Goal: Transaction & Acquisition: Purchase product/service

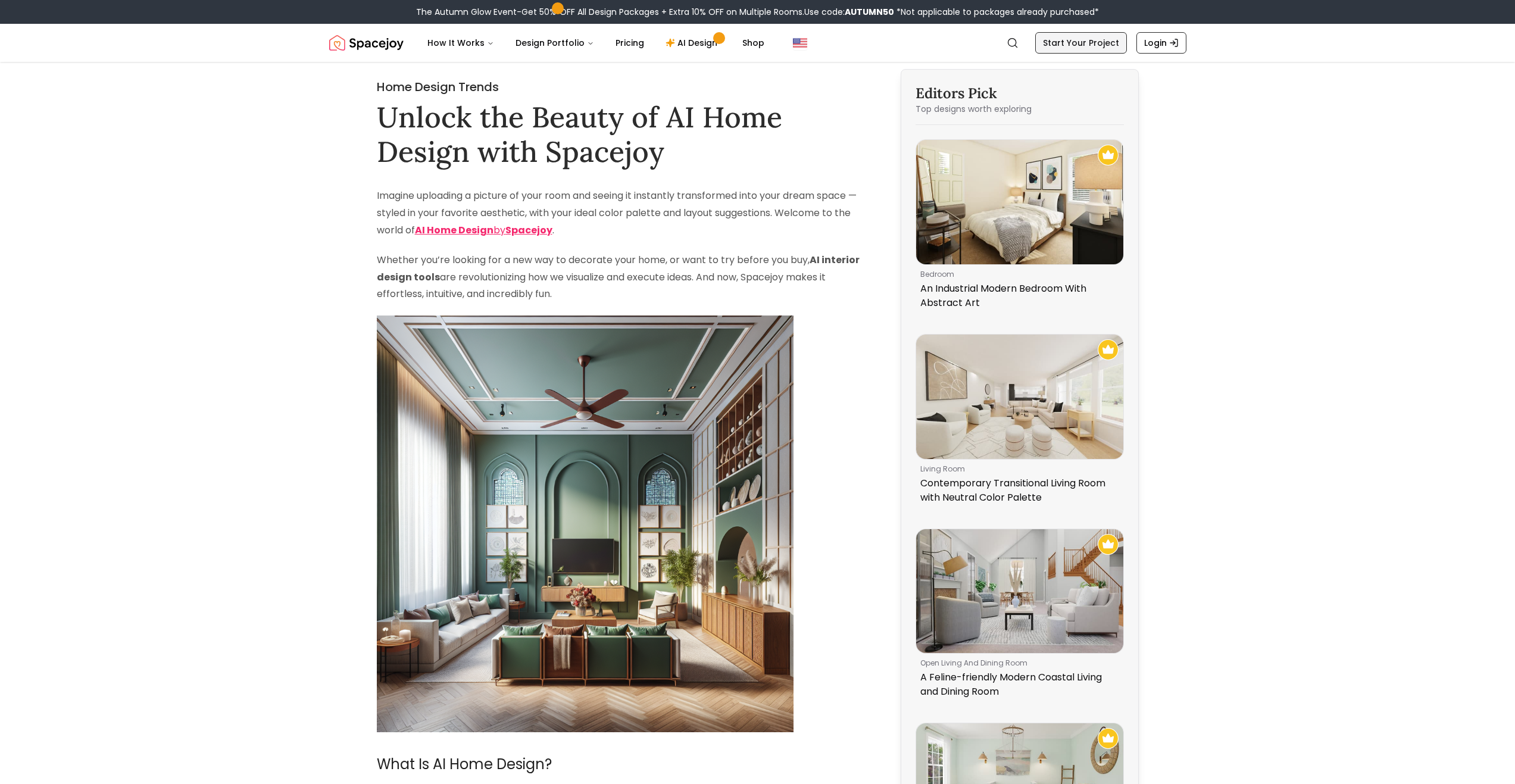
click at [1063, 39] on link "Start Your Project" at bounding box center [1081, 43] width 91 height 21
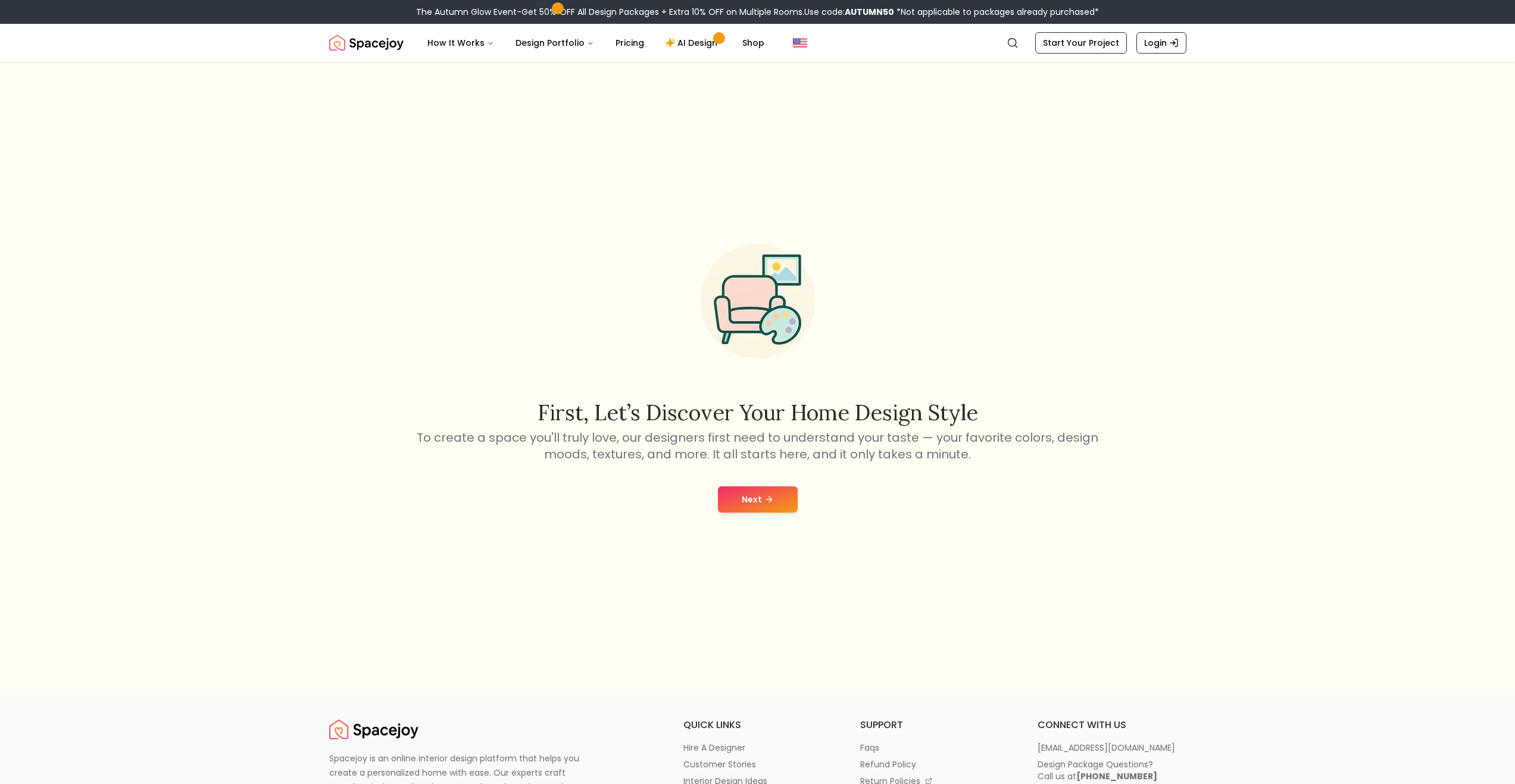
click at [740, 499] on button "Next" at bounding box center [758, 499] width 80 height 26
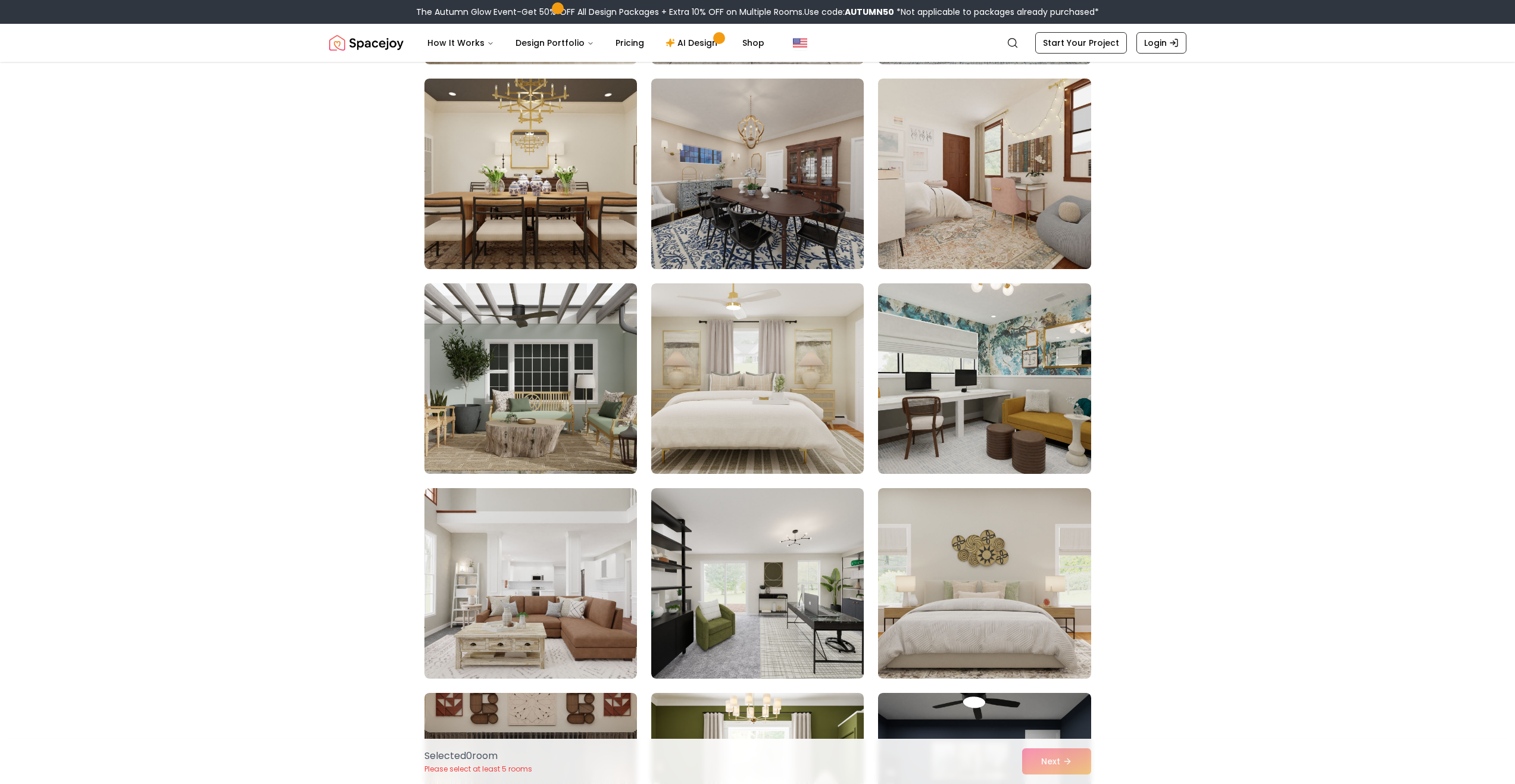
scroll to position [3392, 0]
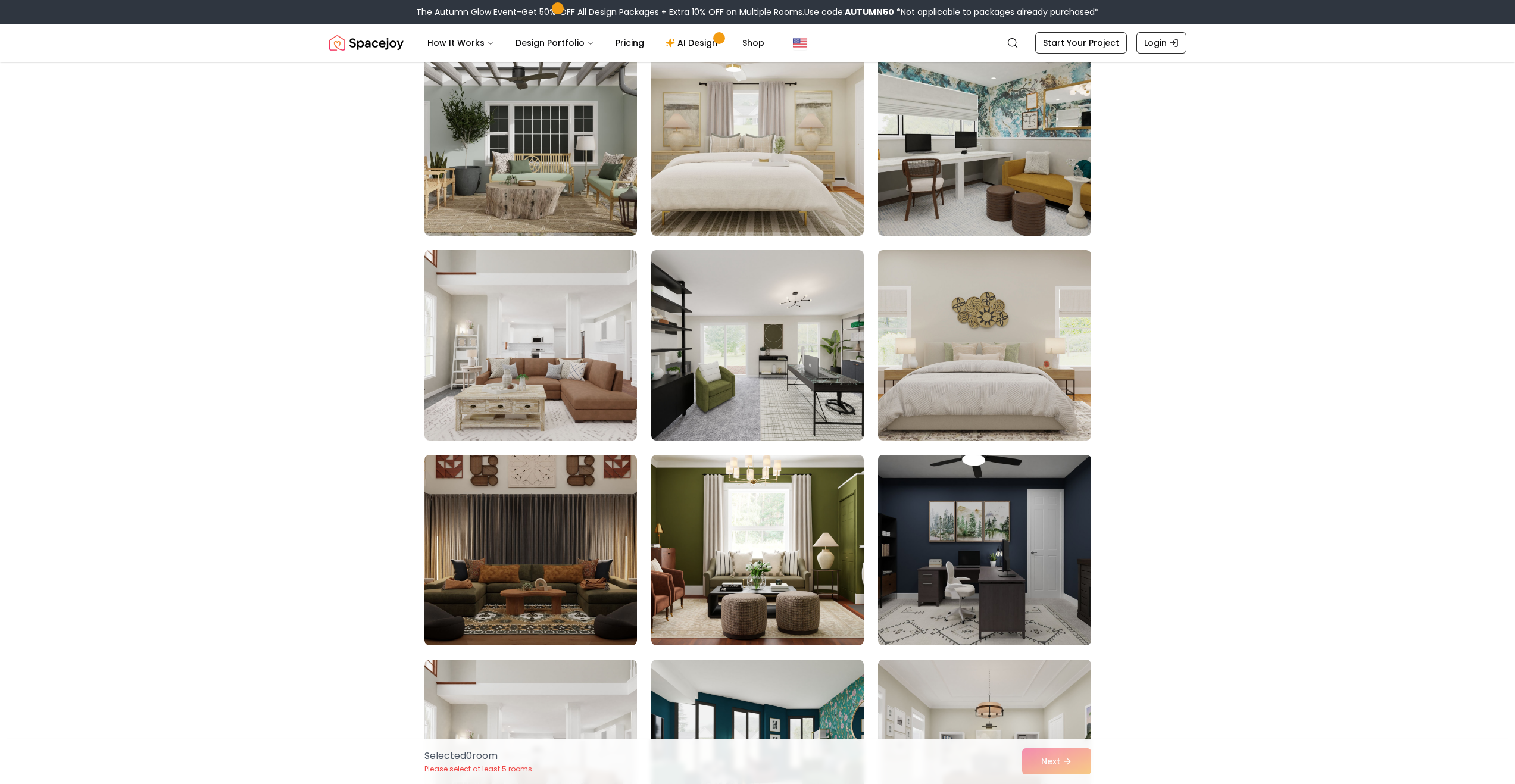
click at [934, 532] on img at bounding box center [984, 550] width 223 height 200
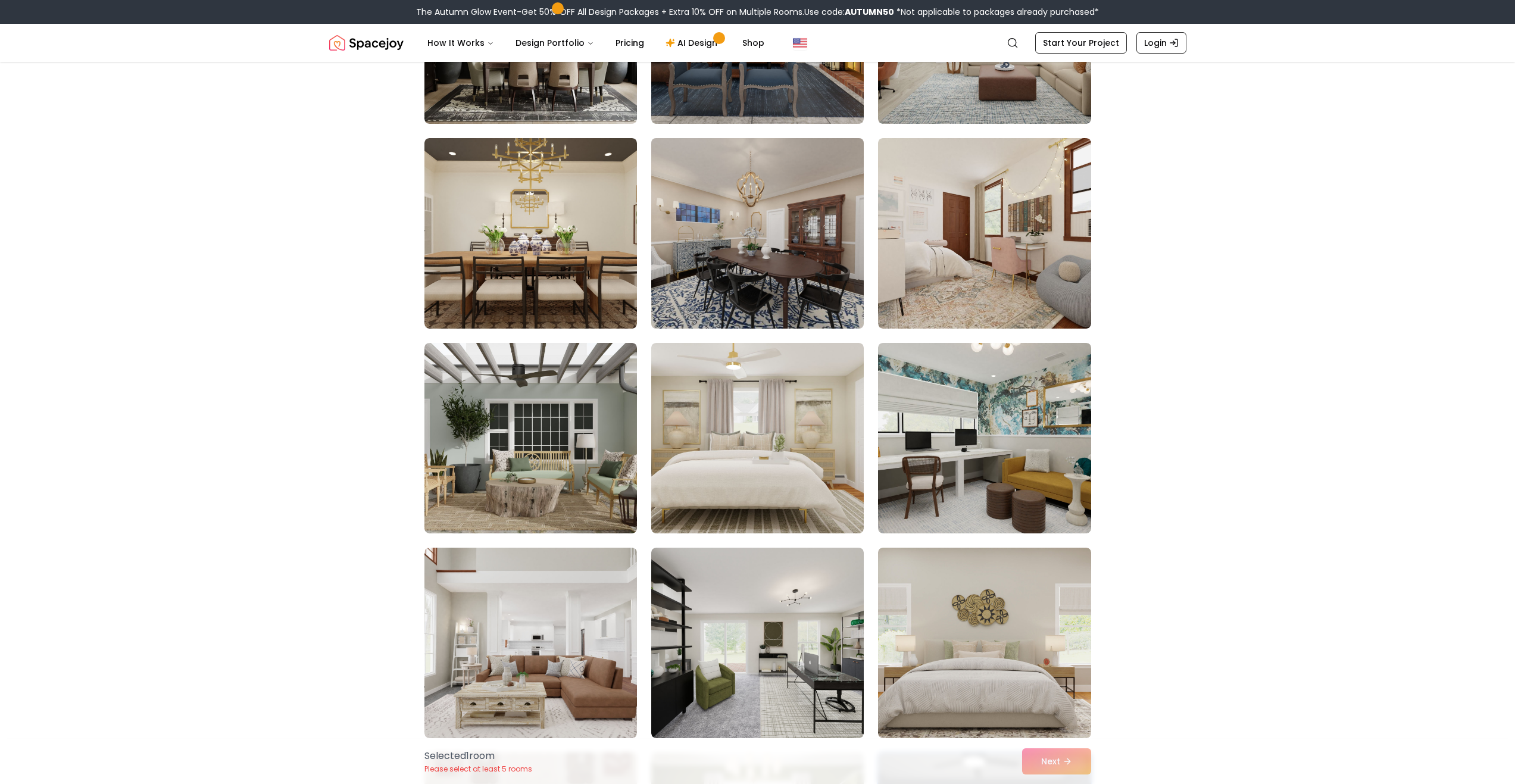
scroll to position [2916, 0]
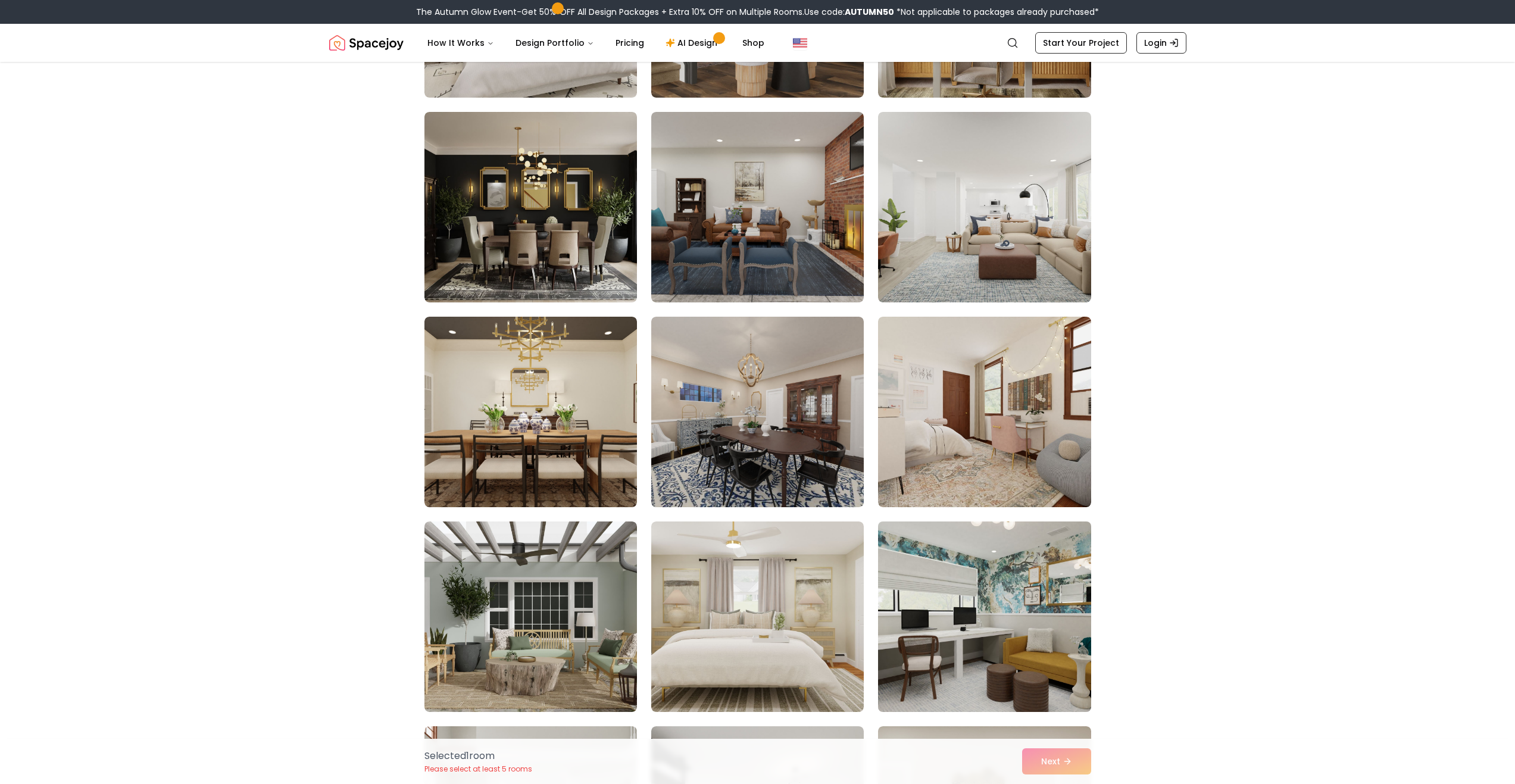
click at [1044, 604] on img at bounding box center [984, 616] width 223 height 200
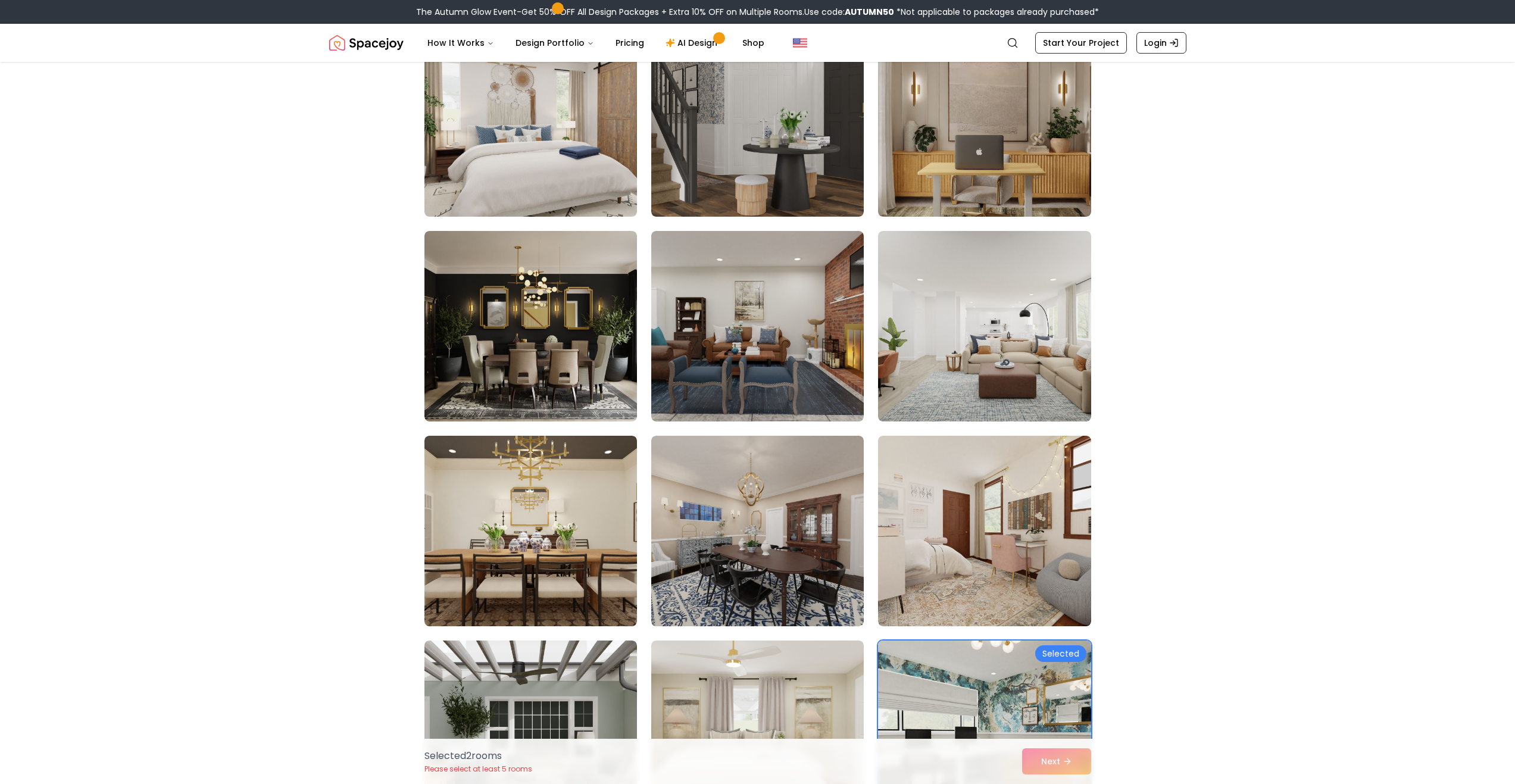
scroll to position [2737, 0]
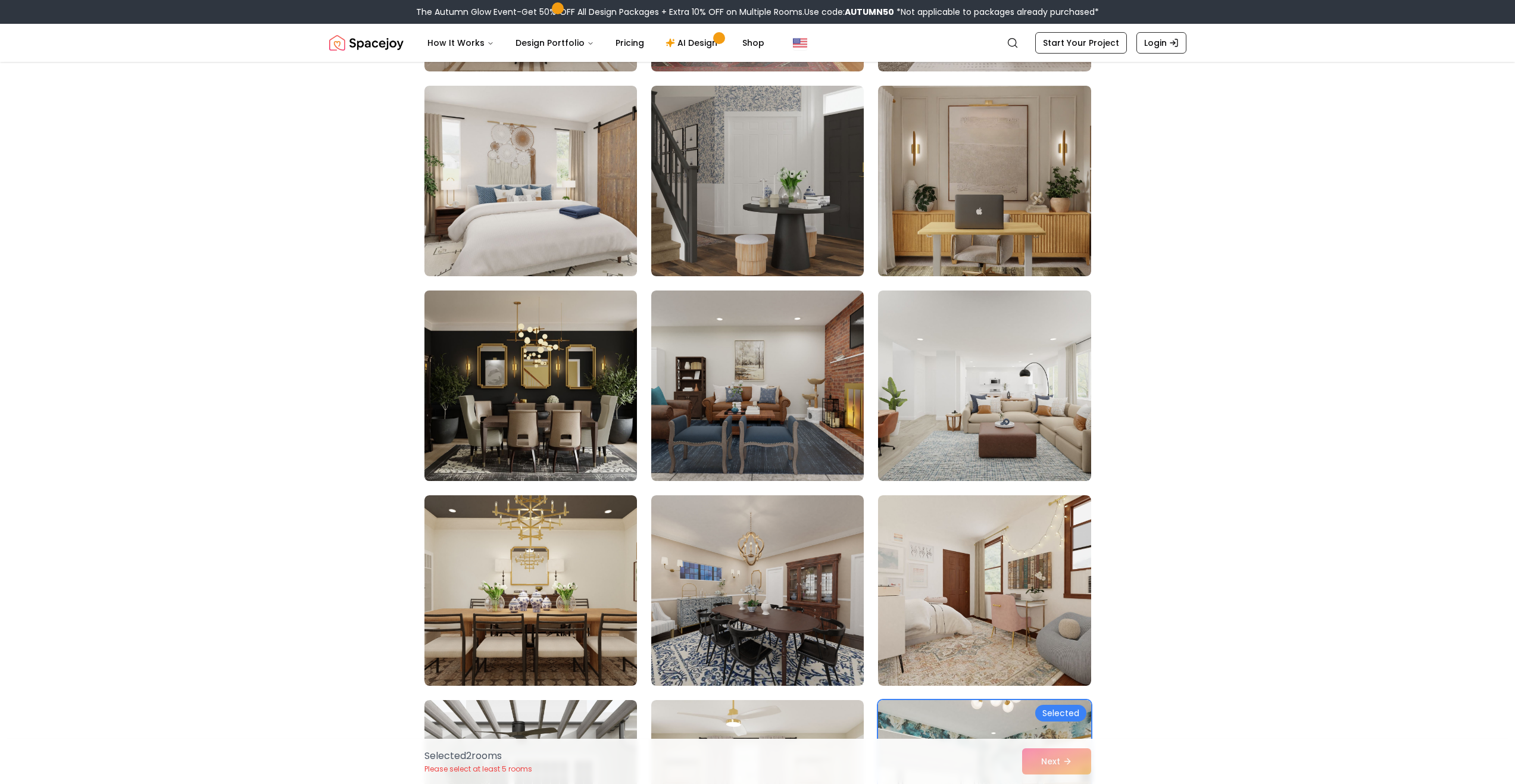
click at [535, 392] on img at bounding box center [530, 385] width 223 height 200
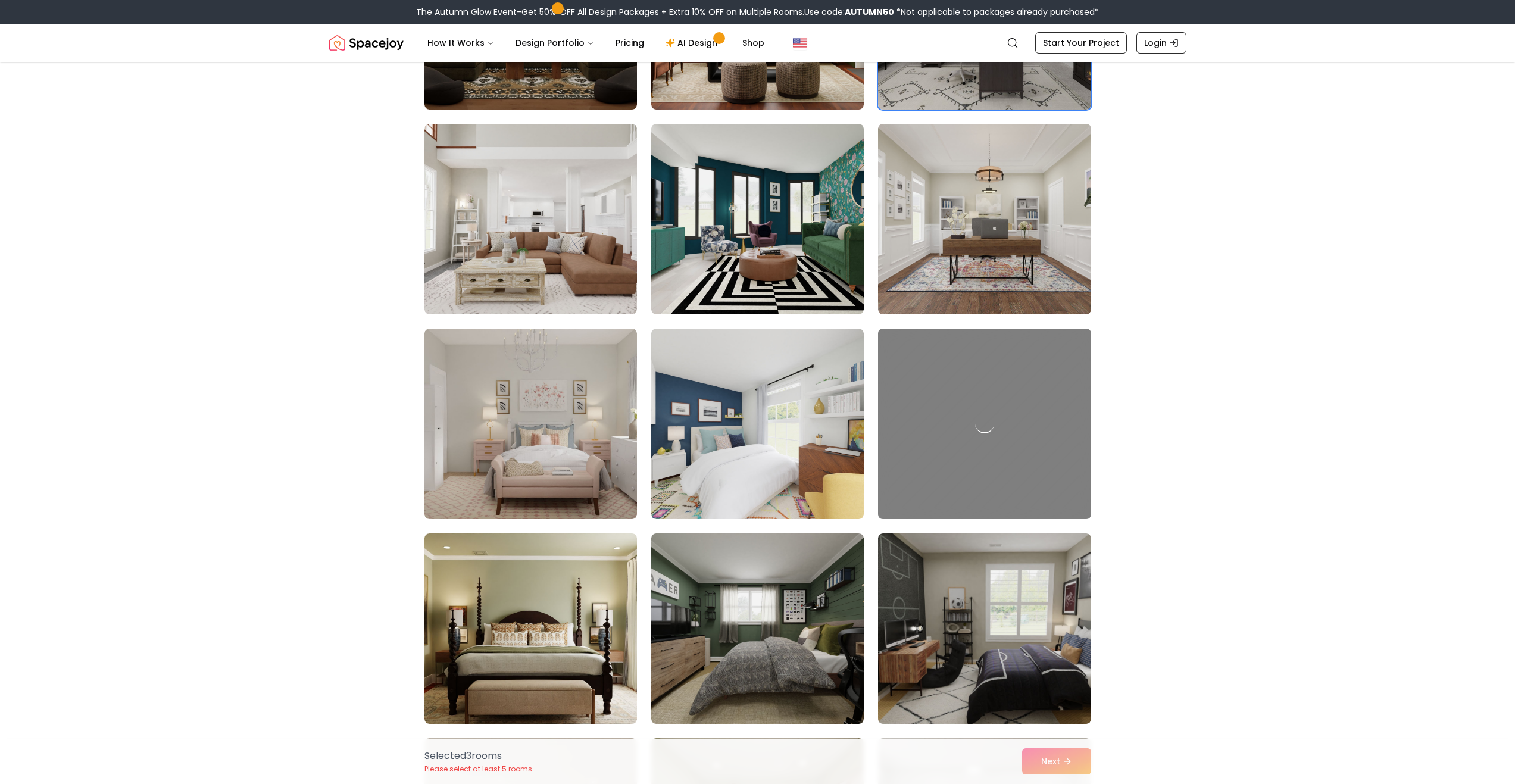
scroll to position [4225, 0]
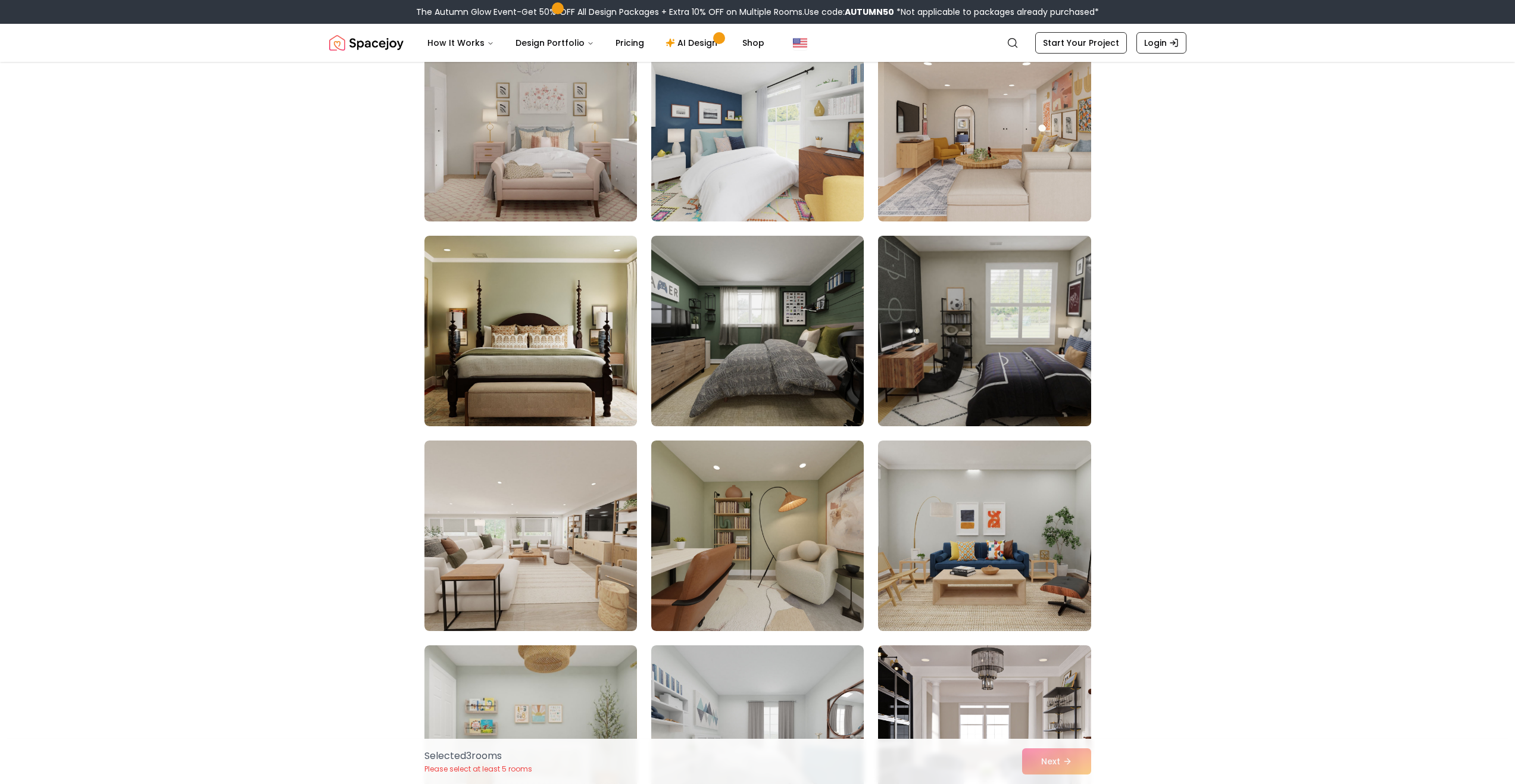
drag, startPoint x: 969, startPoint y: 376, endPoint x: 960, endPoint y: 376, distance: 9.0
click at [967, 376] on img at bounding box center [984, 330] width 223 height 200
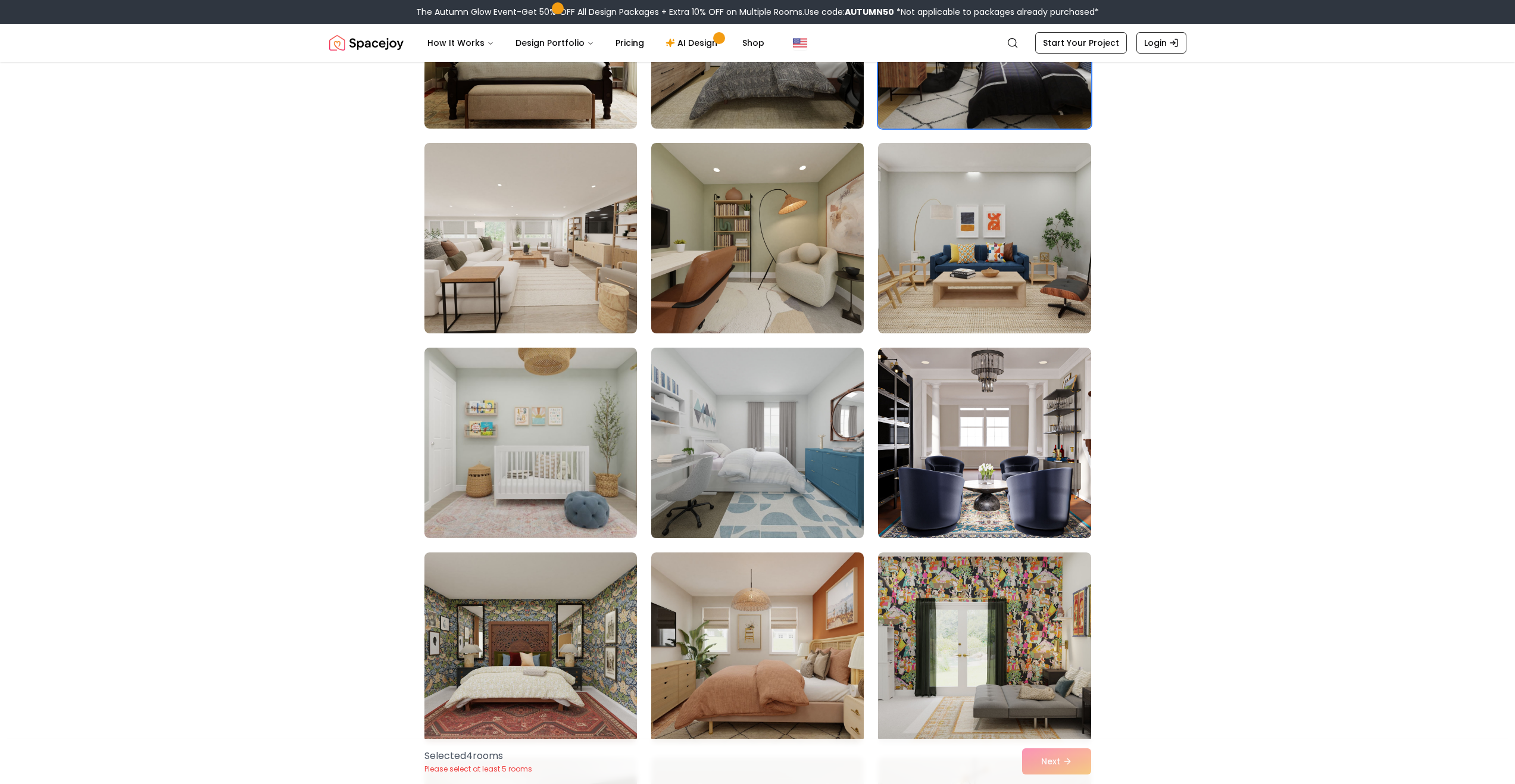
scroll to position [4701, 0]
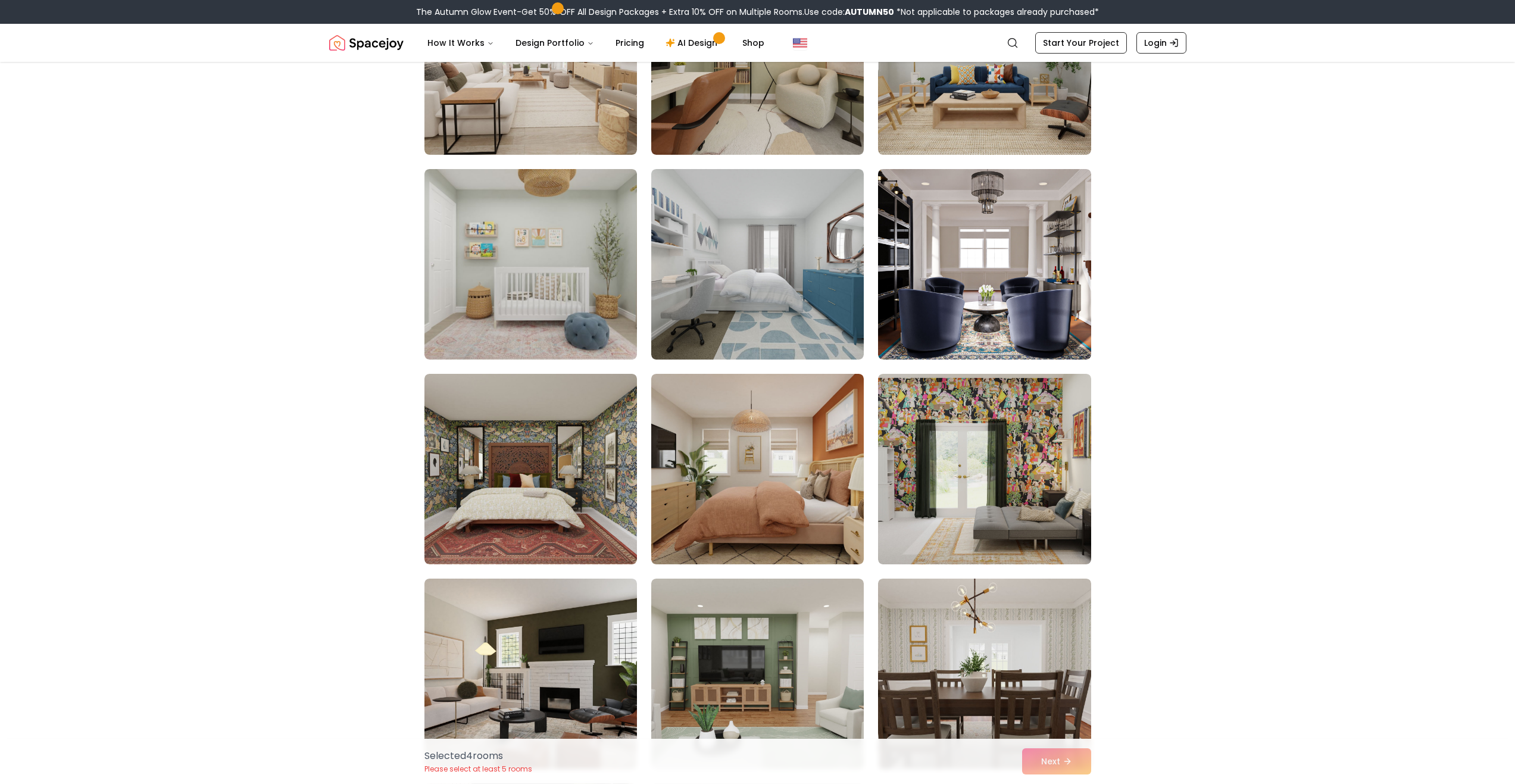
click at [1075, 757] on div "Selected 4 room s Please select at least 5 rooms Next" at bounding box center [758, 761] width 686 height 46
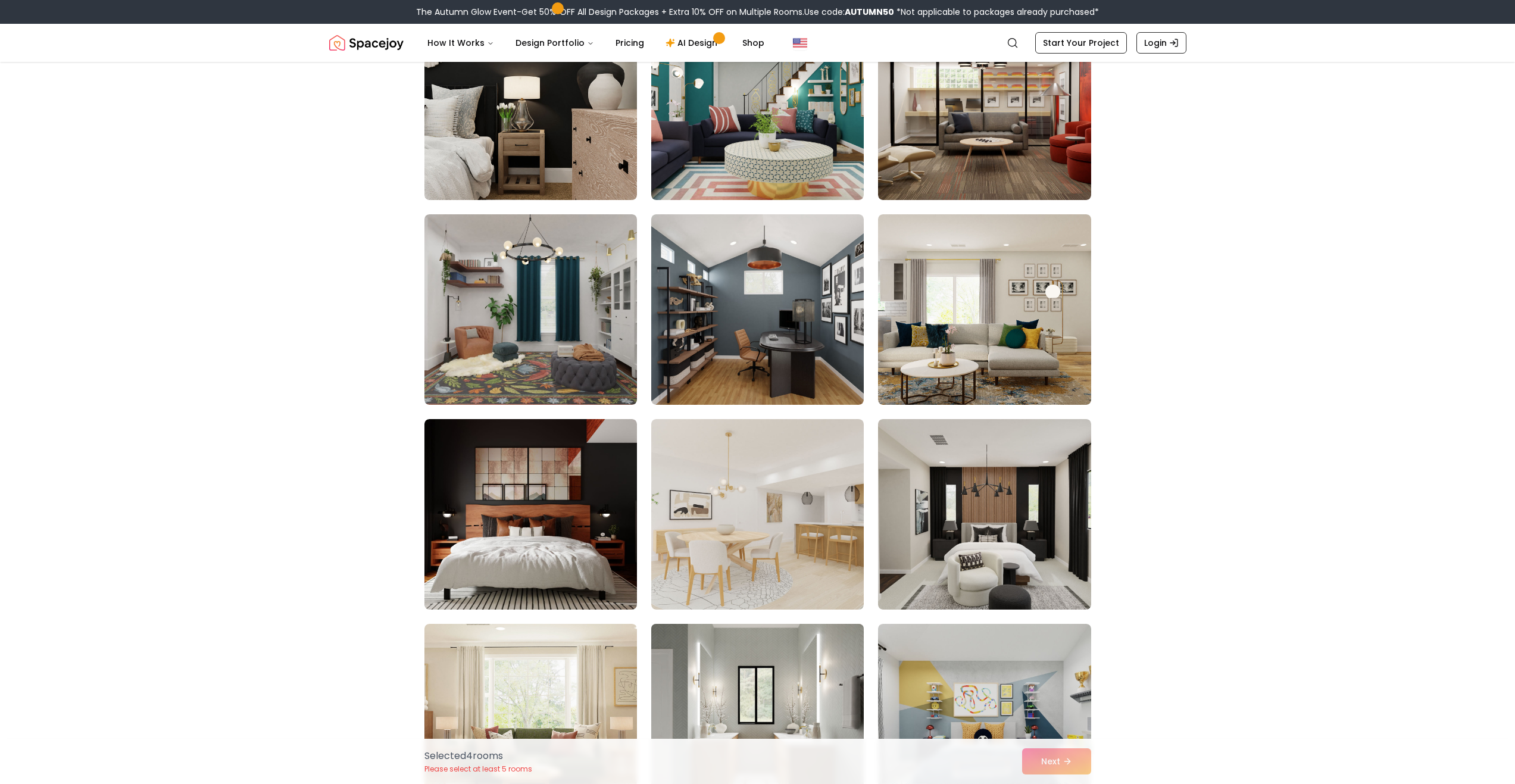
scroll to position [5653, 0]
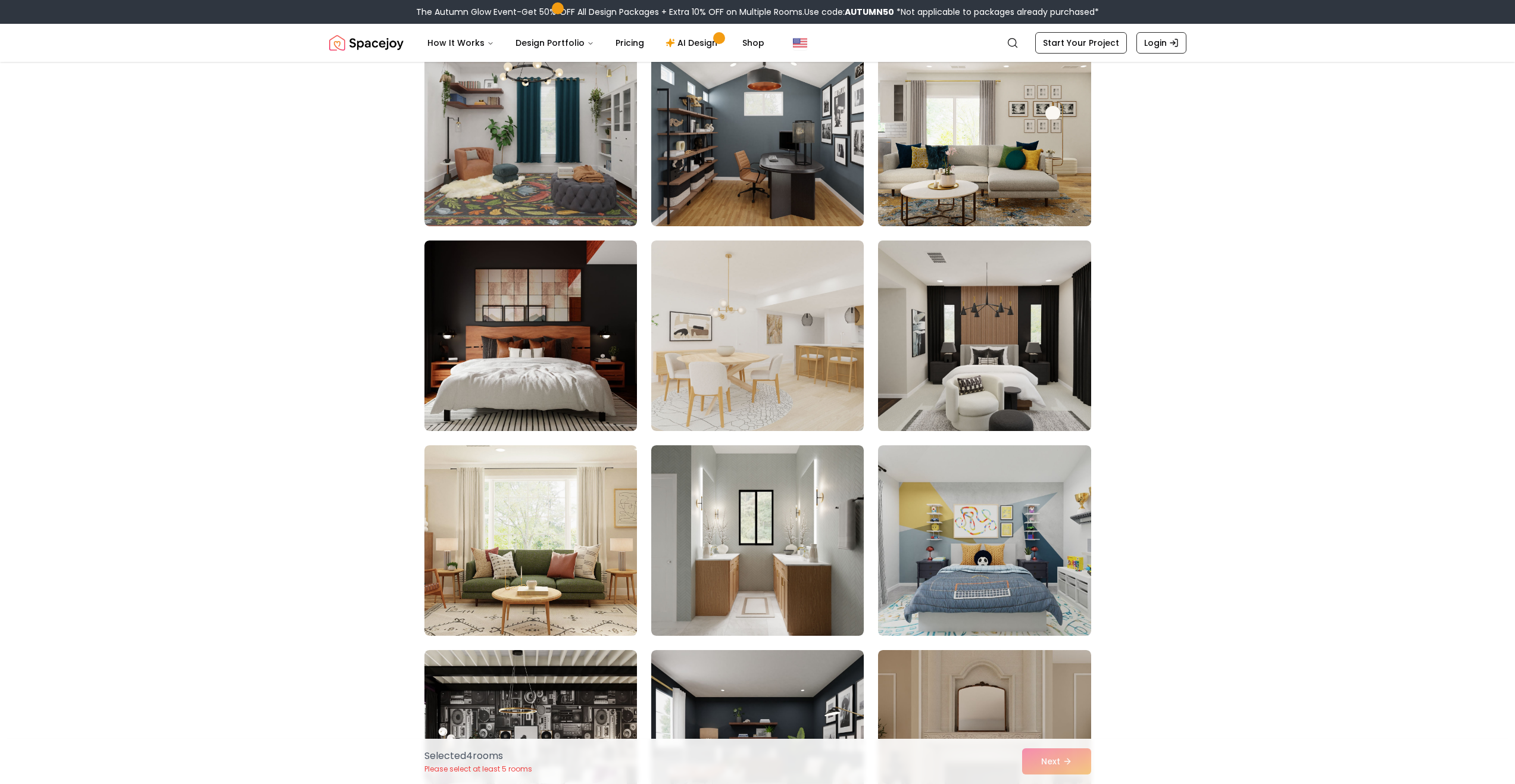
click at [954, 347] on img at bounding box center [984, 335] width 223 height 200
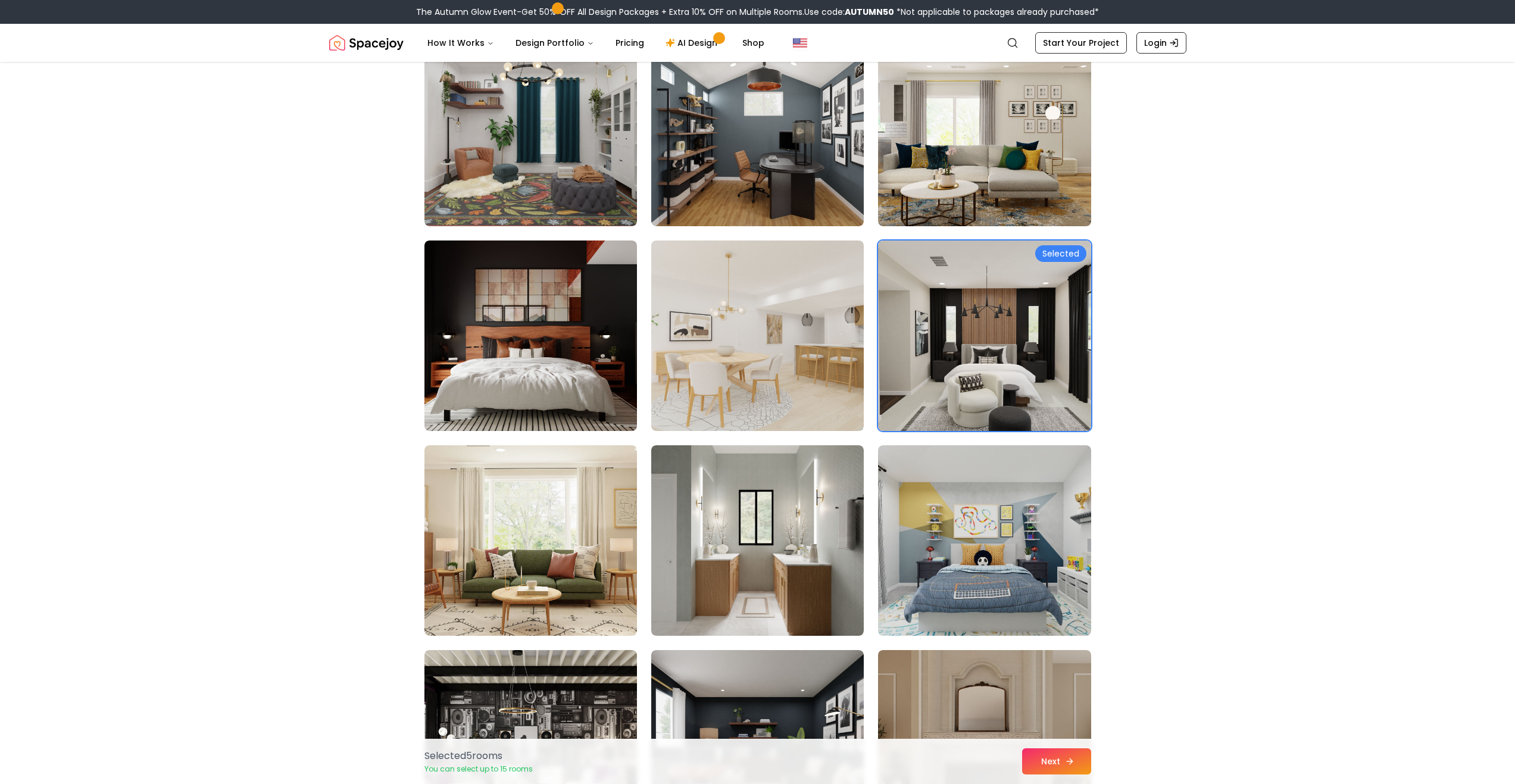
click at [1040, 765] on button "Next" at bounding box center [1057, 761] width 69 height 26
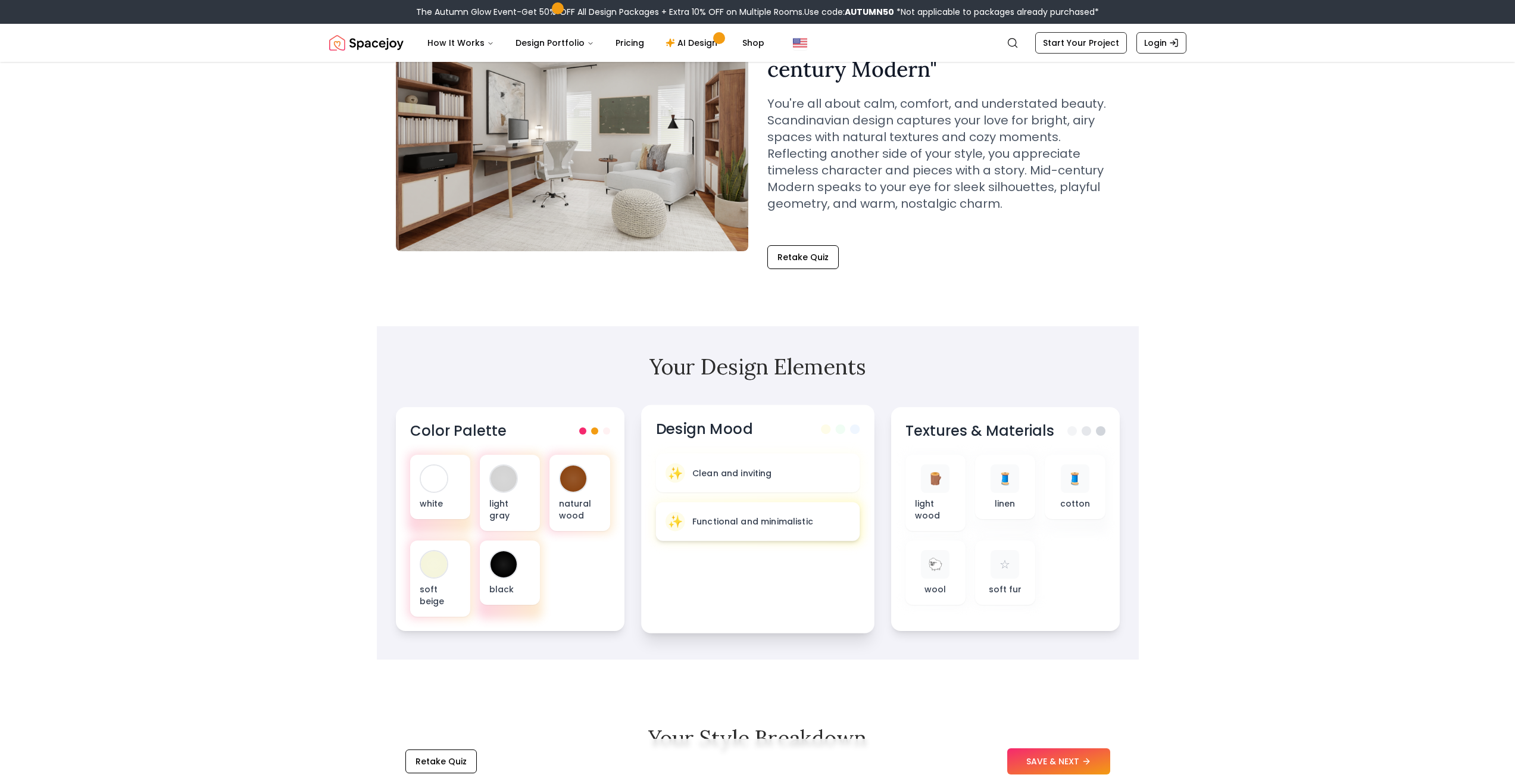
scroll to position [178, 0]
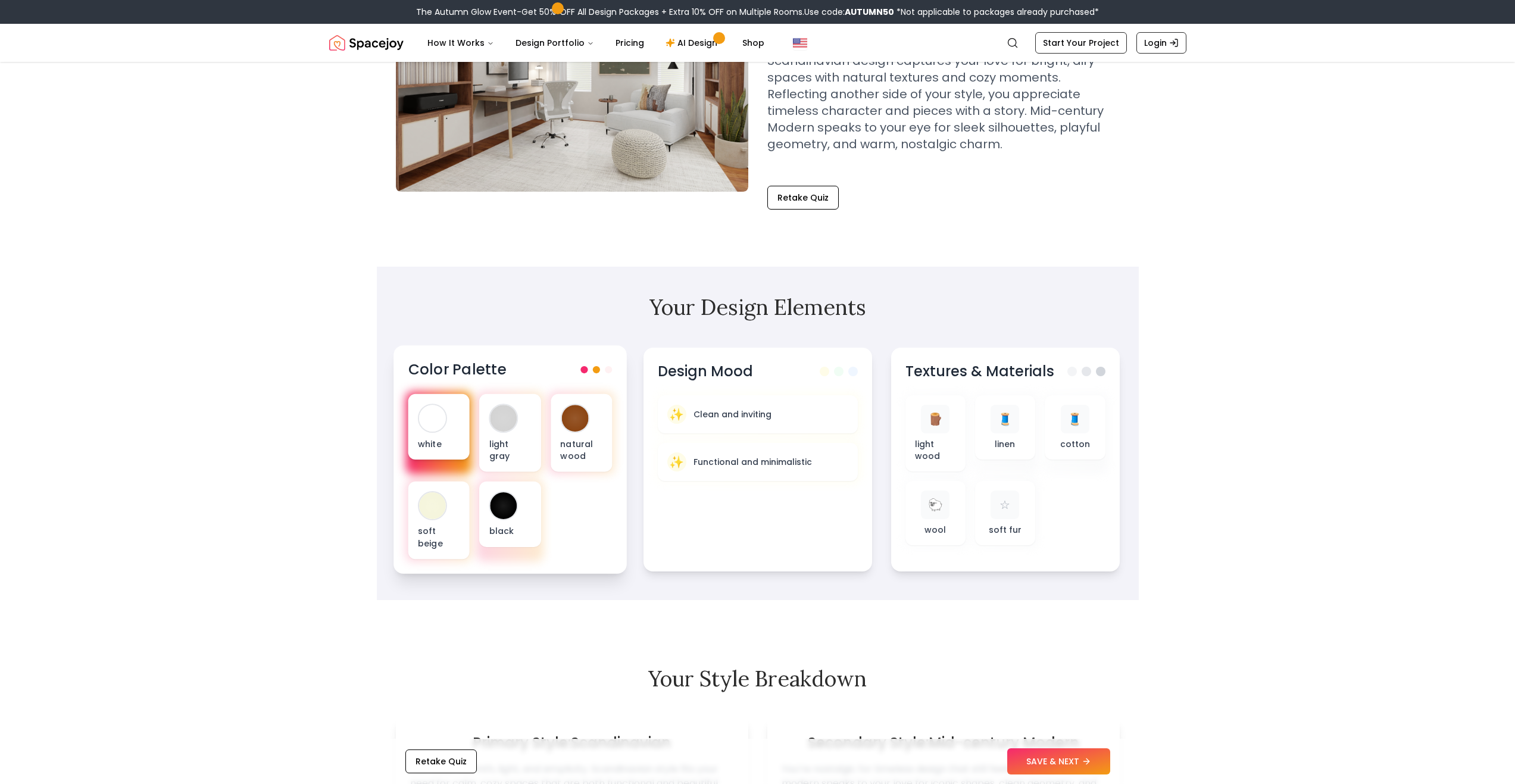
click at [436, 432] on div "white" at bounding box center [438, 426] width 61 height 65
click at [510, 517] on div at bounding box center [503, 506] width 30 height 30
click at [1068, 760] on button "SAVE & NEXT" at bounding box center [1058, 761] width 103 height 26
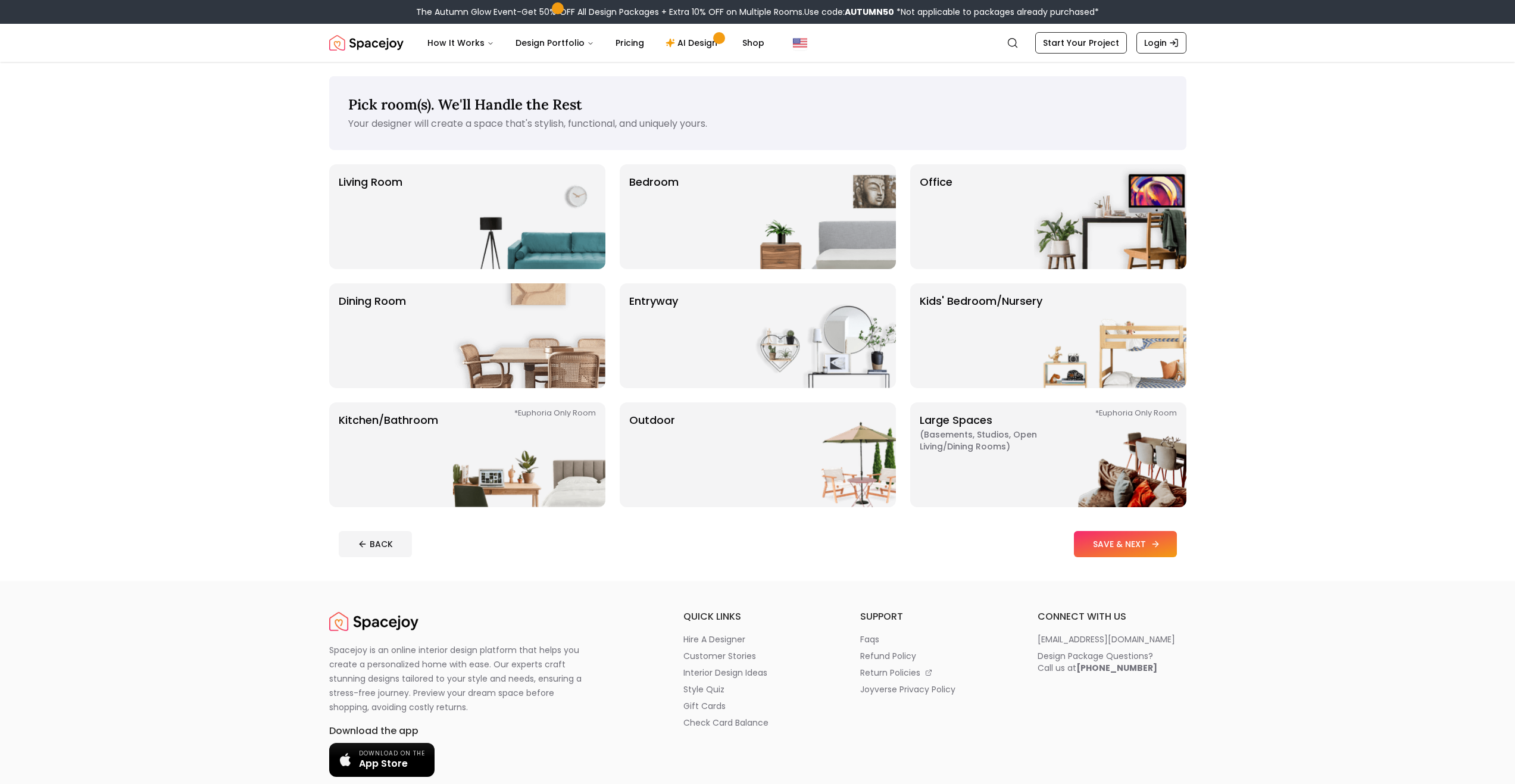
click at [1106, 541] on button "SAVE & NEXT" at bounding box center [1125, 543] width 103 height 26
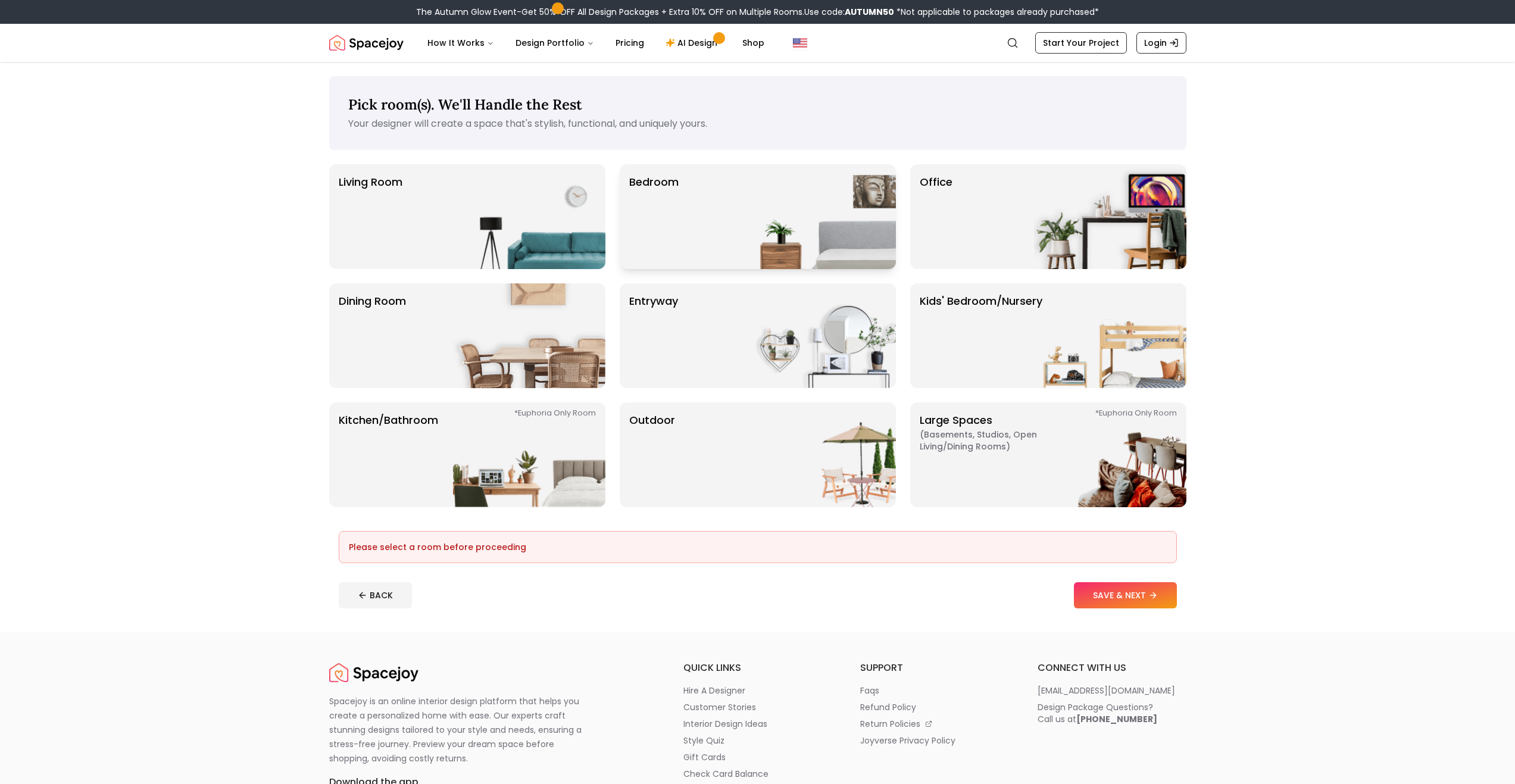
click at [723, 244] on div "Bedroom" at bounding box center [758, 217] width 277 height 105
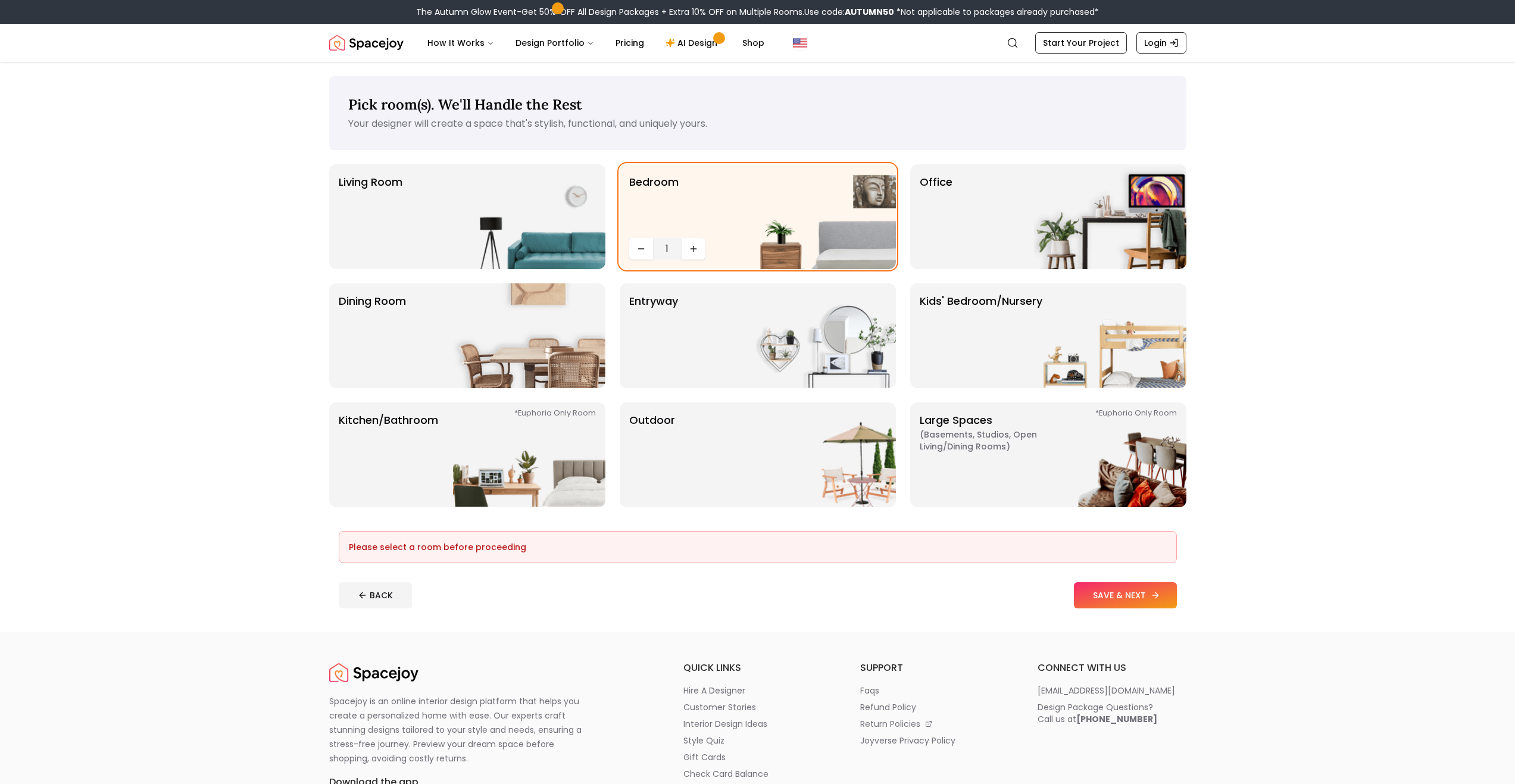
click at [1120, 600] on button "SAVE & NEXT" at bounding box center [1125, 594] width 103 height 26
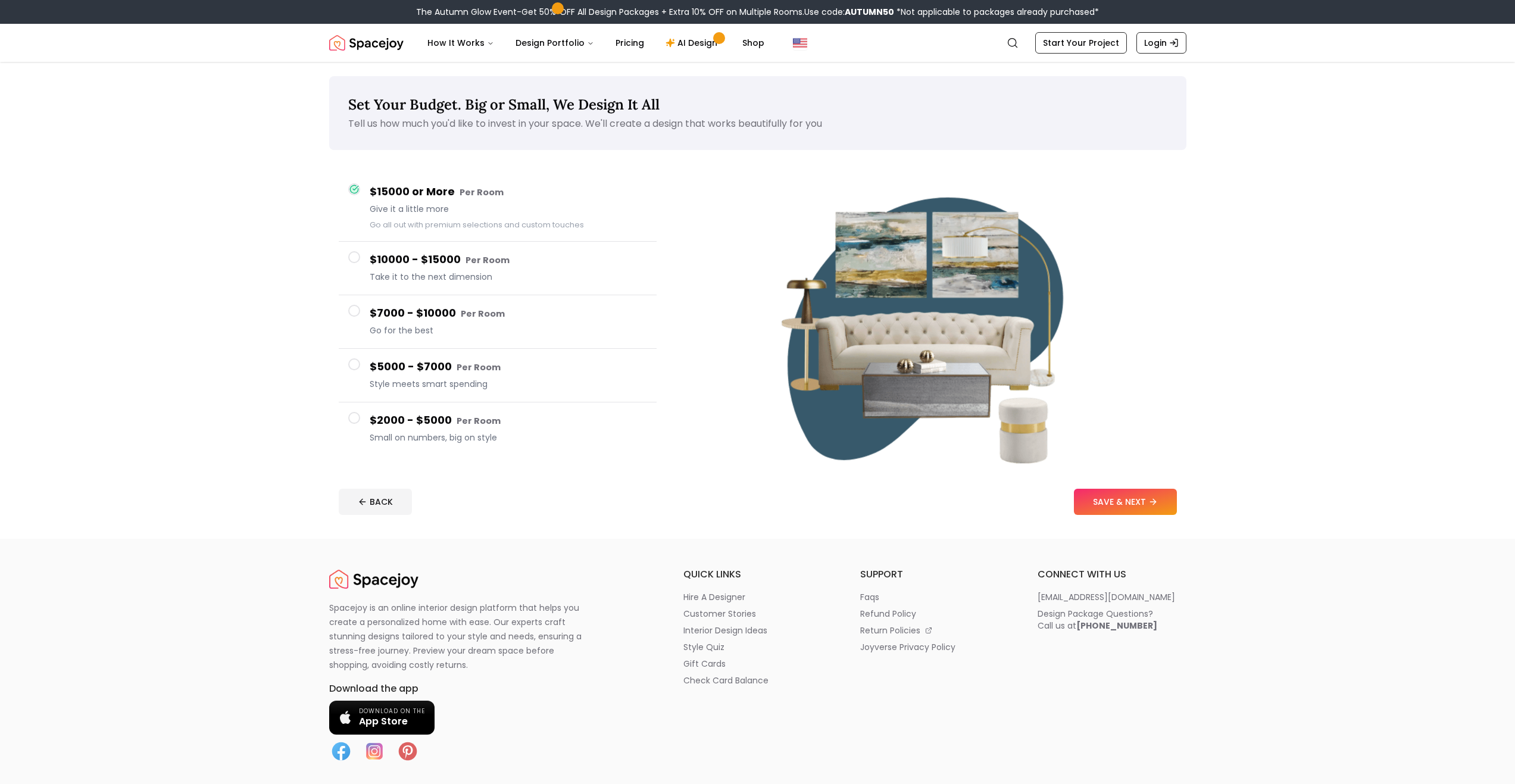
click at [352, 422] on span at bounding box center [354, 417] width 12 height 12
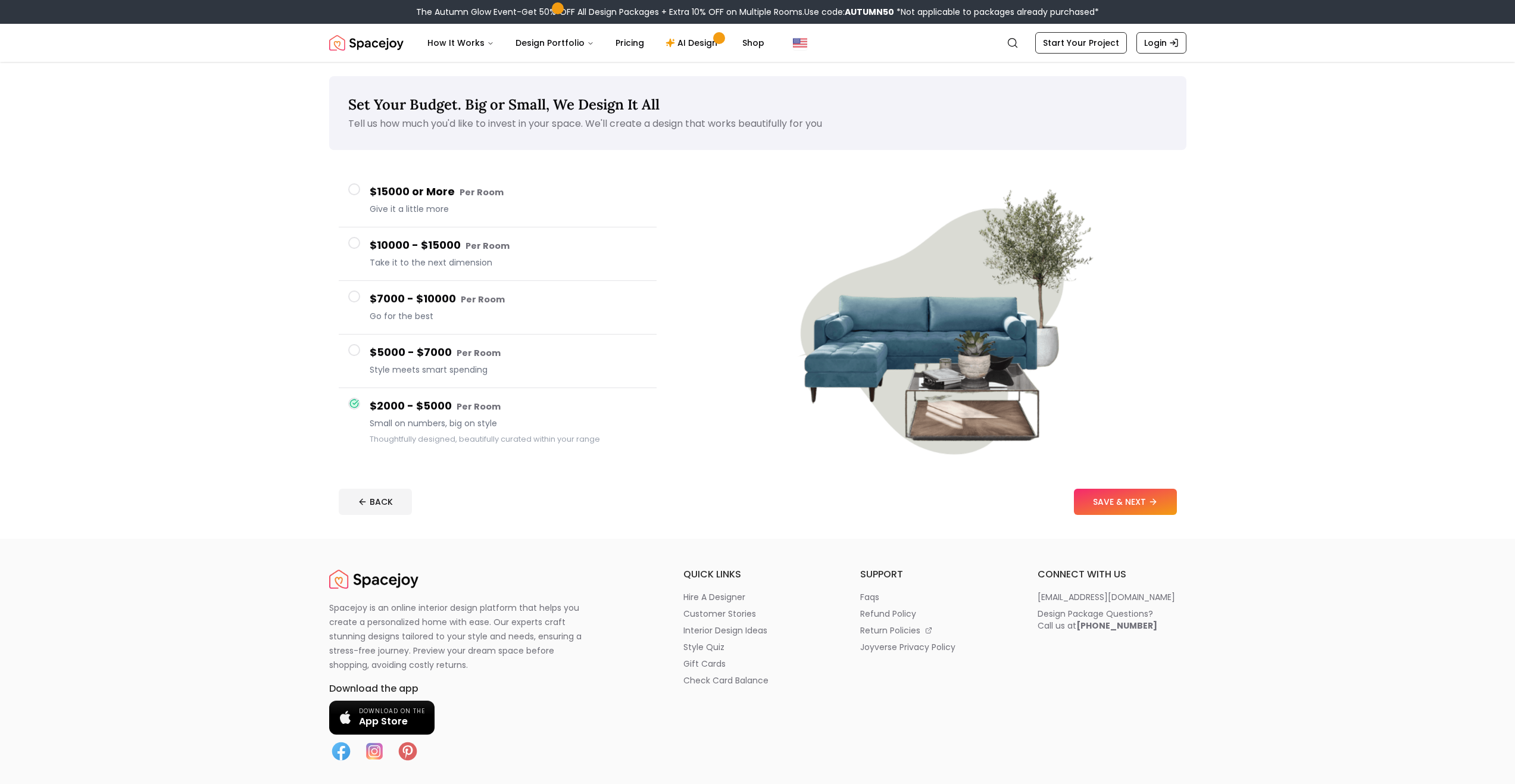
click at [1097, 508] on button "SAVE & NEXT" at bounding box center [1125, 501] width 103 height 26
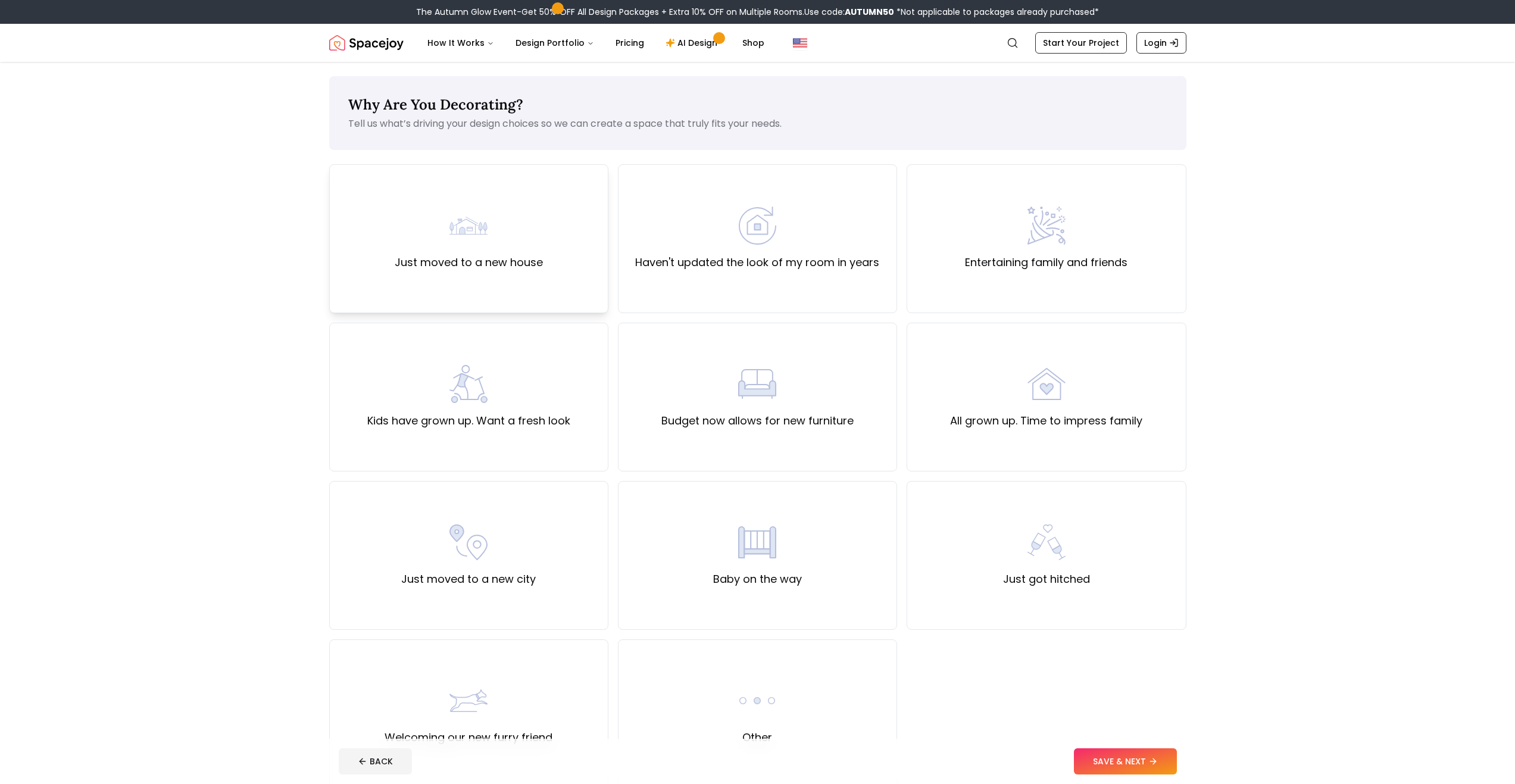
click at [481, 273] on div "Just moved to a new house" at bounding box center [469, 239] width 279 height 149
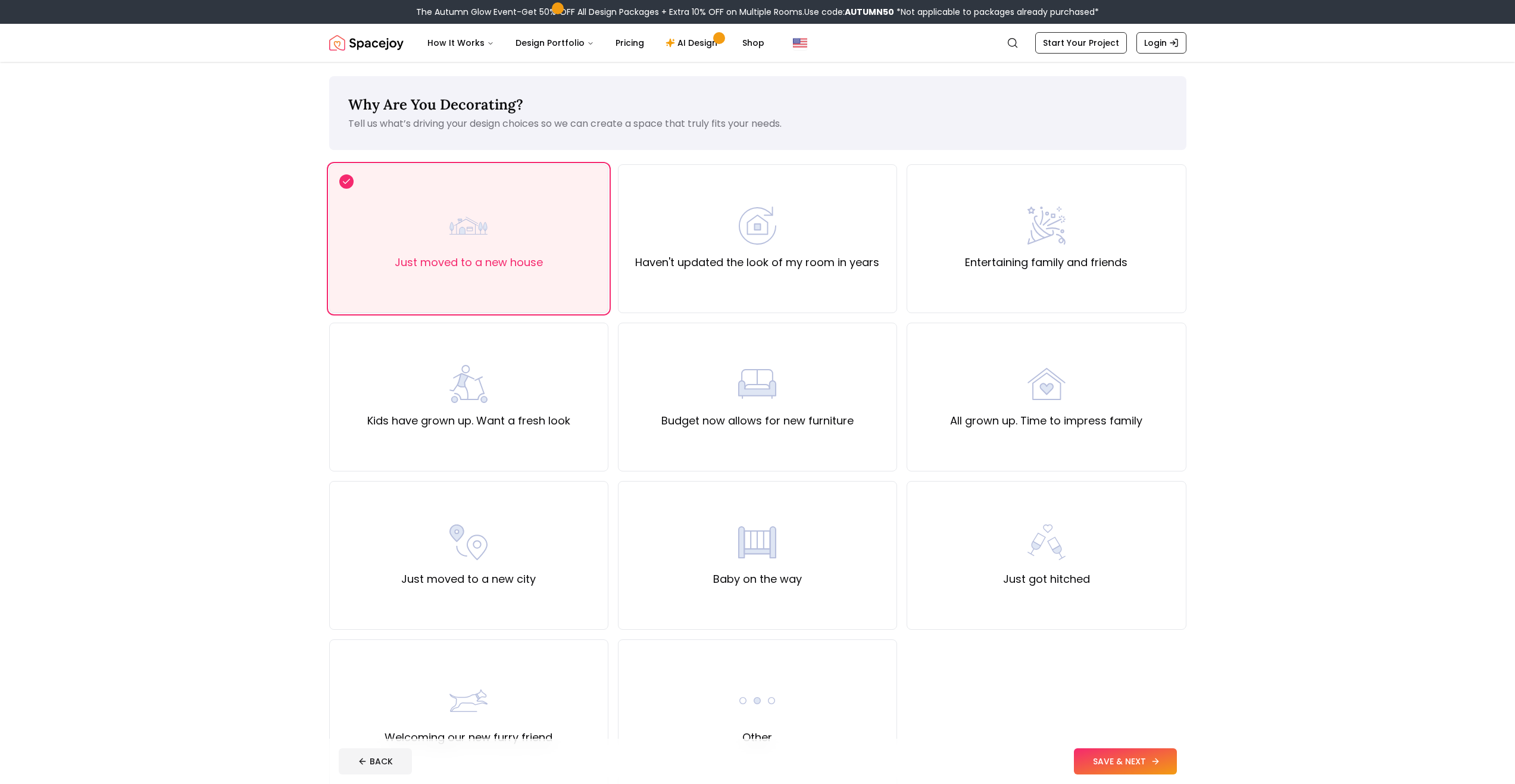
click at [1134, 751] on button "SAVE & NEXT" at bounding box center [1125, 761] width 103 height 26
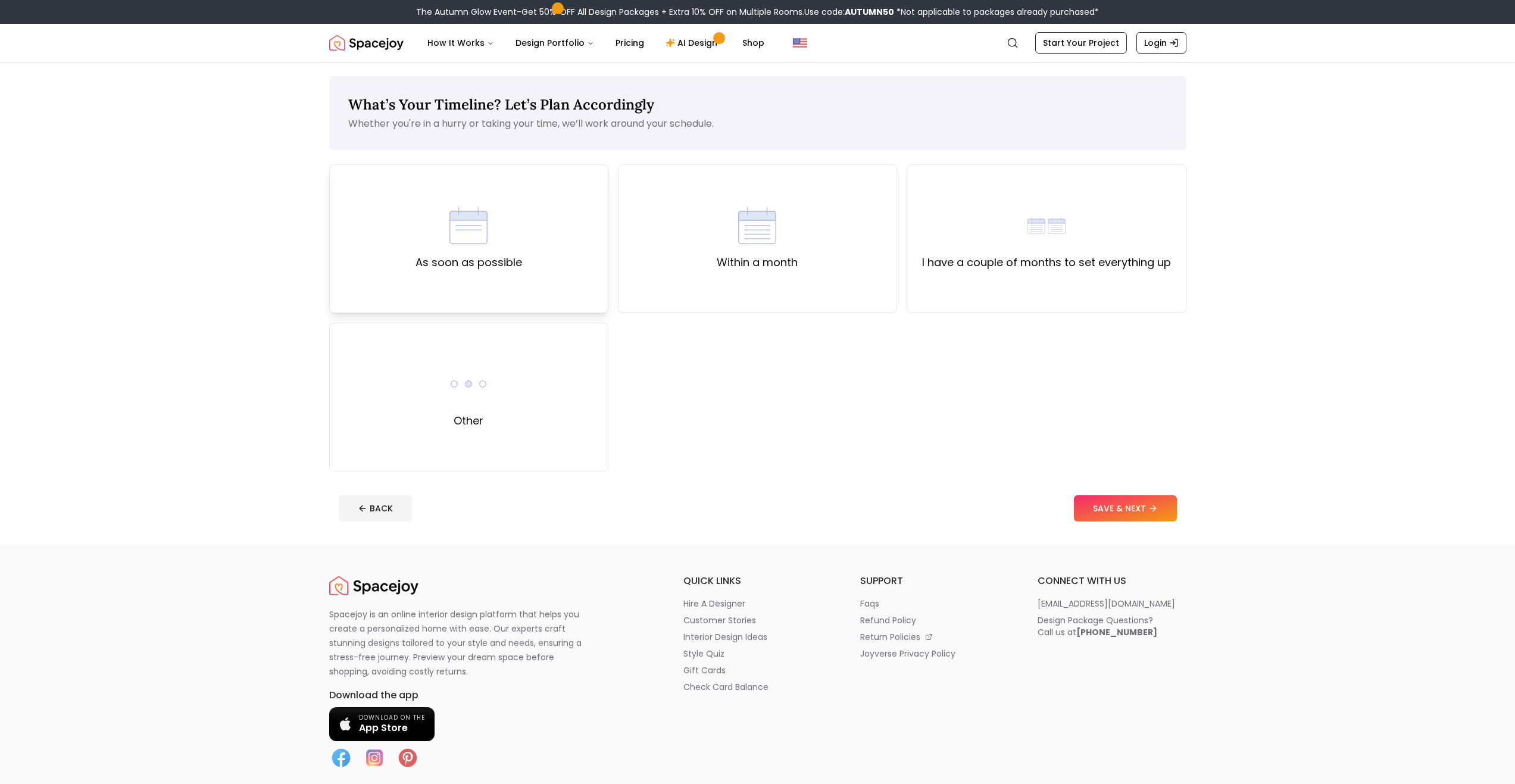
click at [475, 274] on div "As soon as possible" at bounding box center [469, 239] width 279 height 149
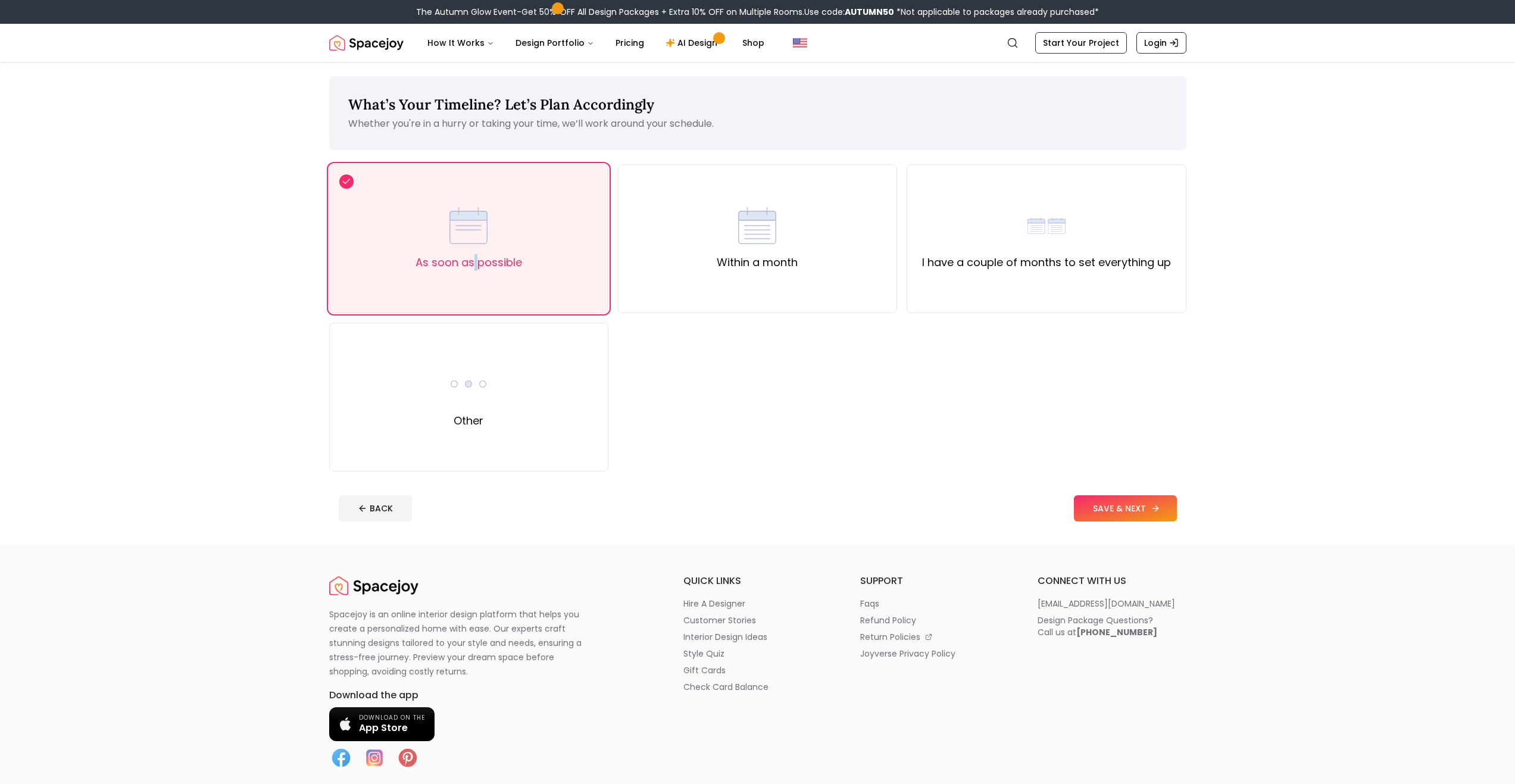
click at [1104, 510] on button "SAVE & NEXT" at bounding box center [1125, 507] width 103 height 26
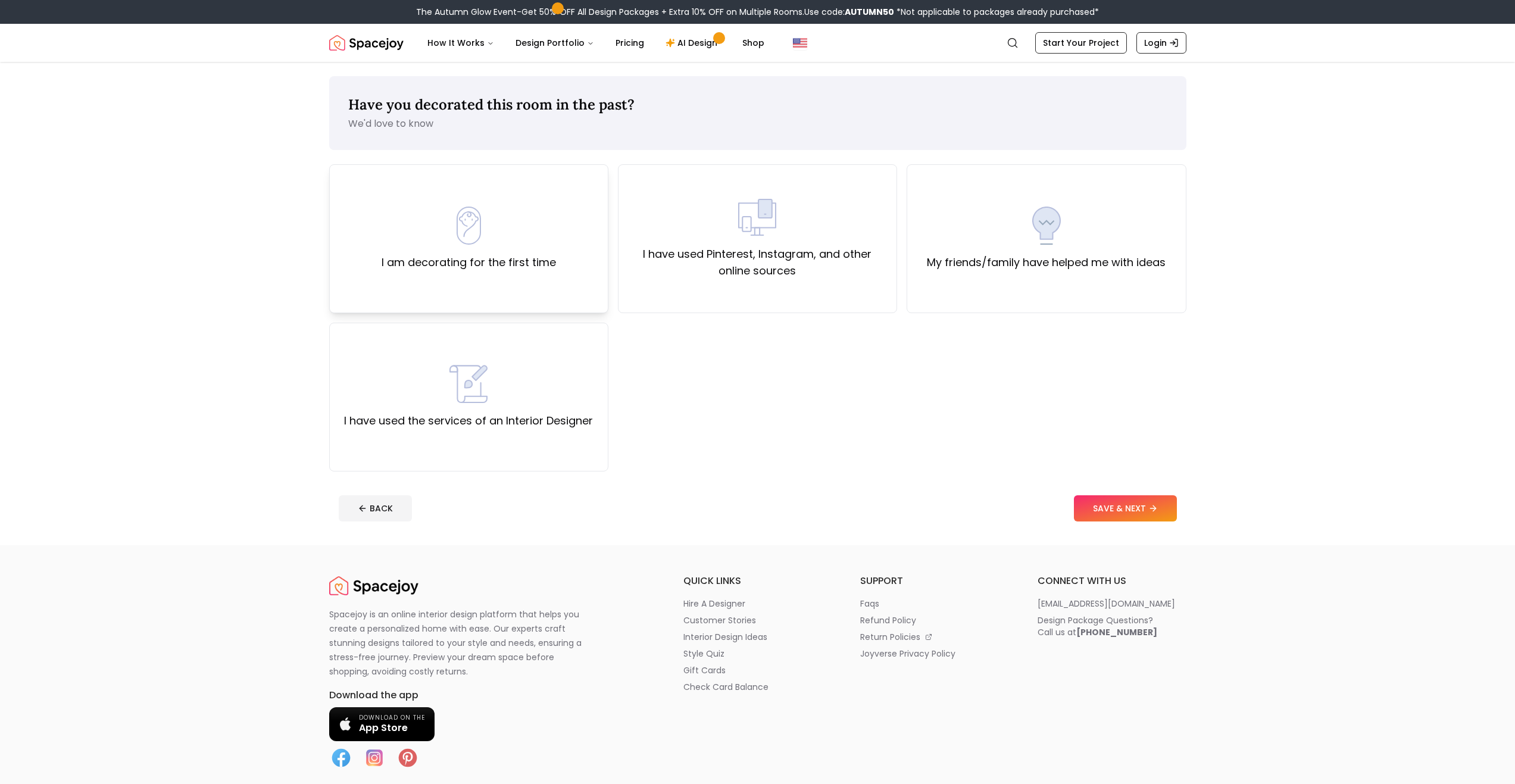
click at [441, 277] on div "I am decorating for the first time" at bounding box center [469, 239] width 279 height 149
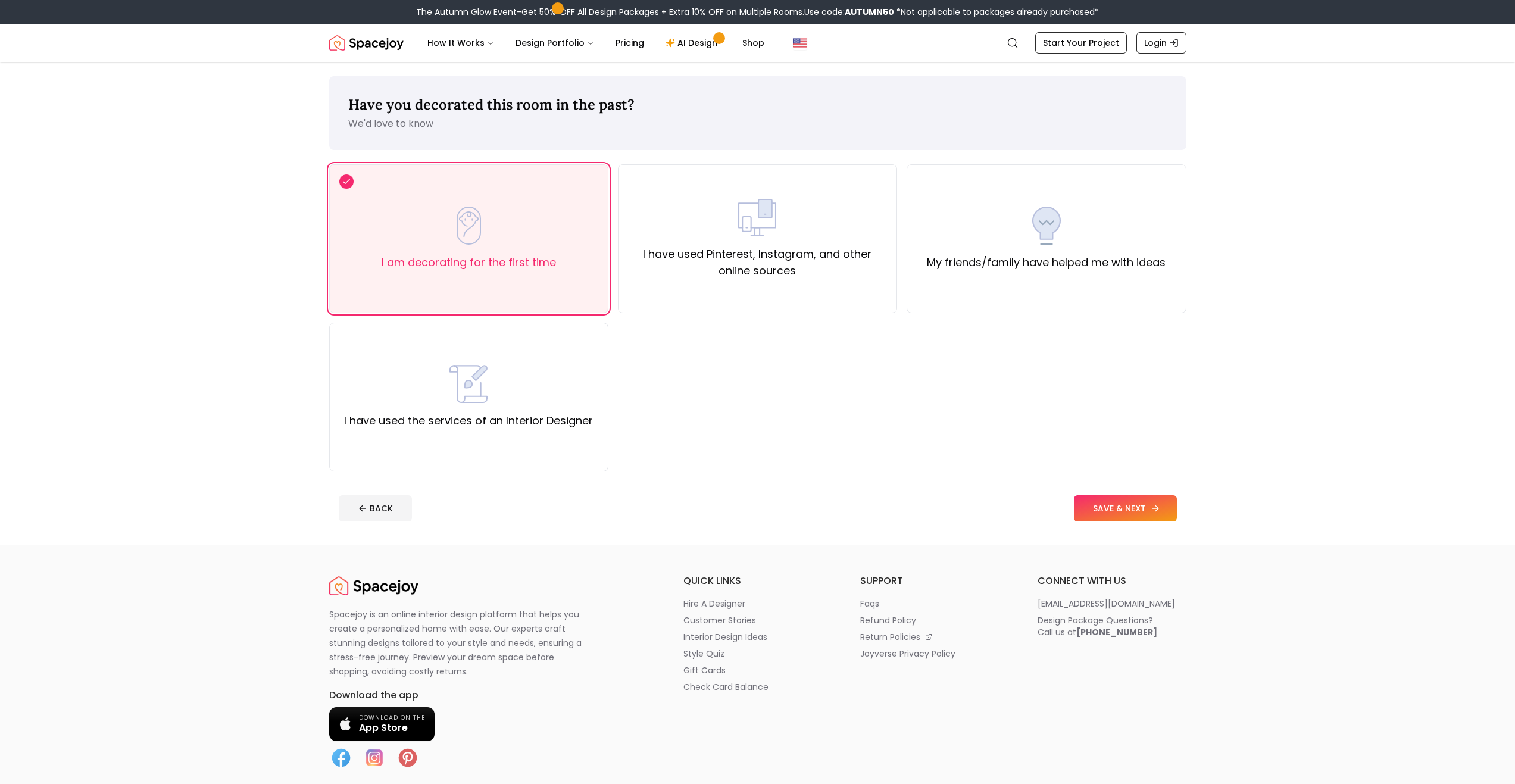
click at [1166, 504] on button "SAVE & NEXT" at bounding box center [1125, 507] width 103 height 26
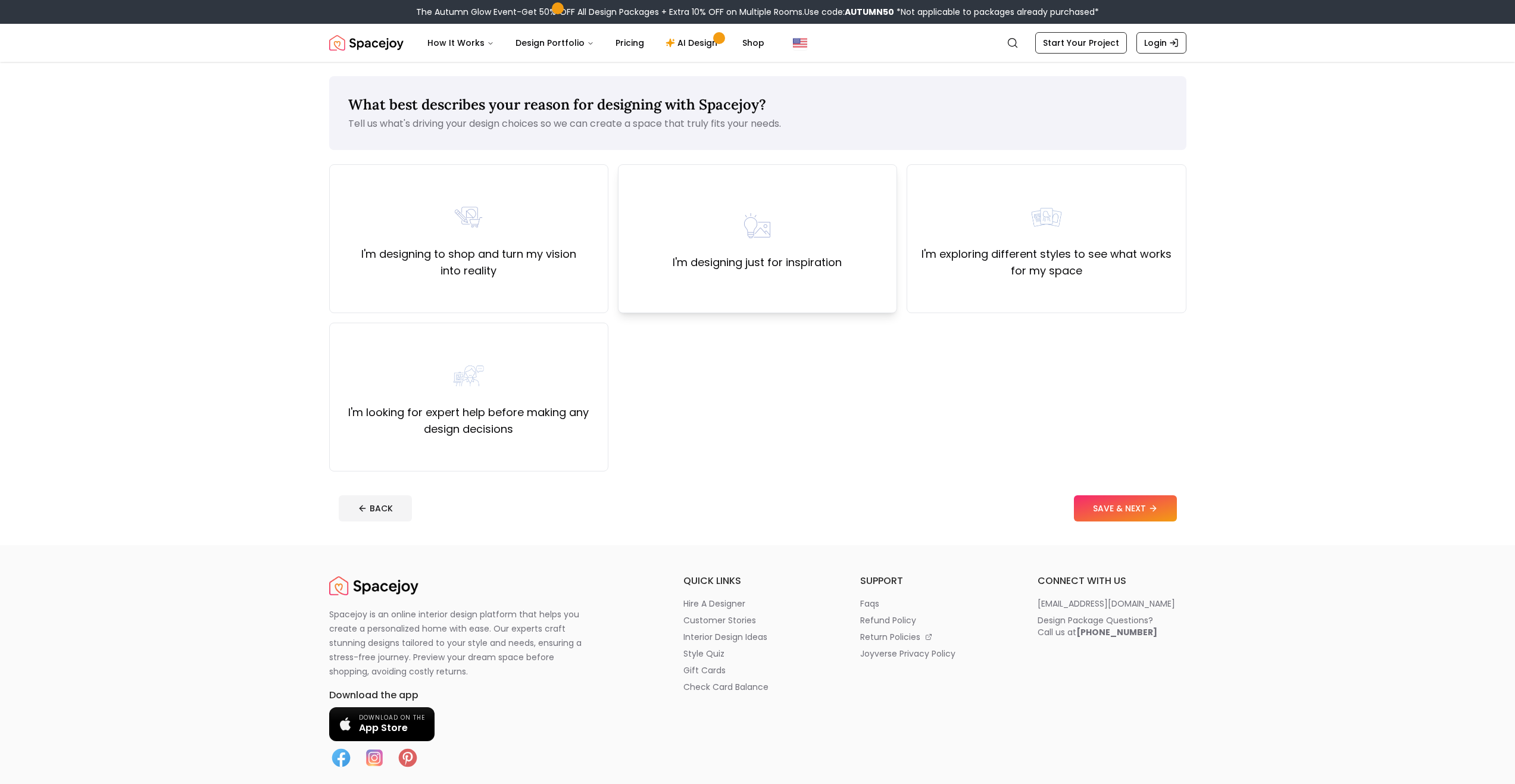
click at [747, 296] on div "I'm designing just for inspiration" at bounding box center [758, 239] width 279 height 149
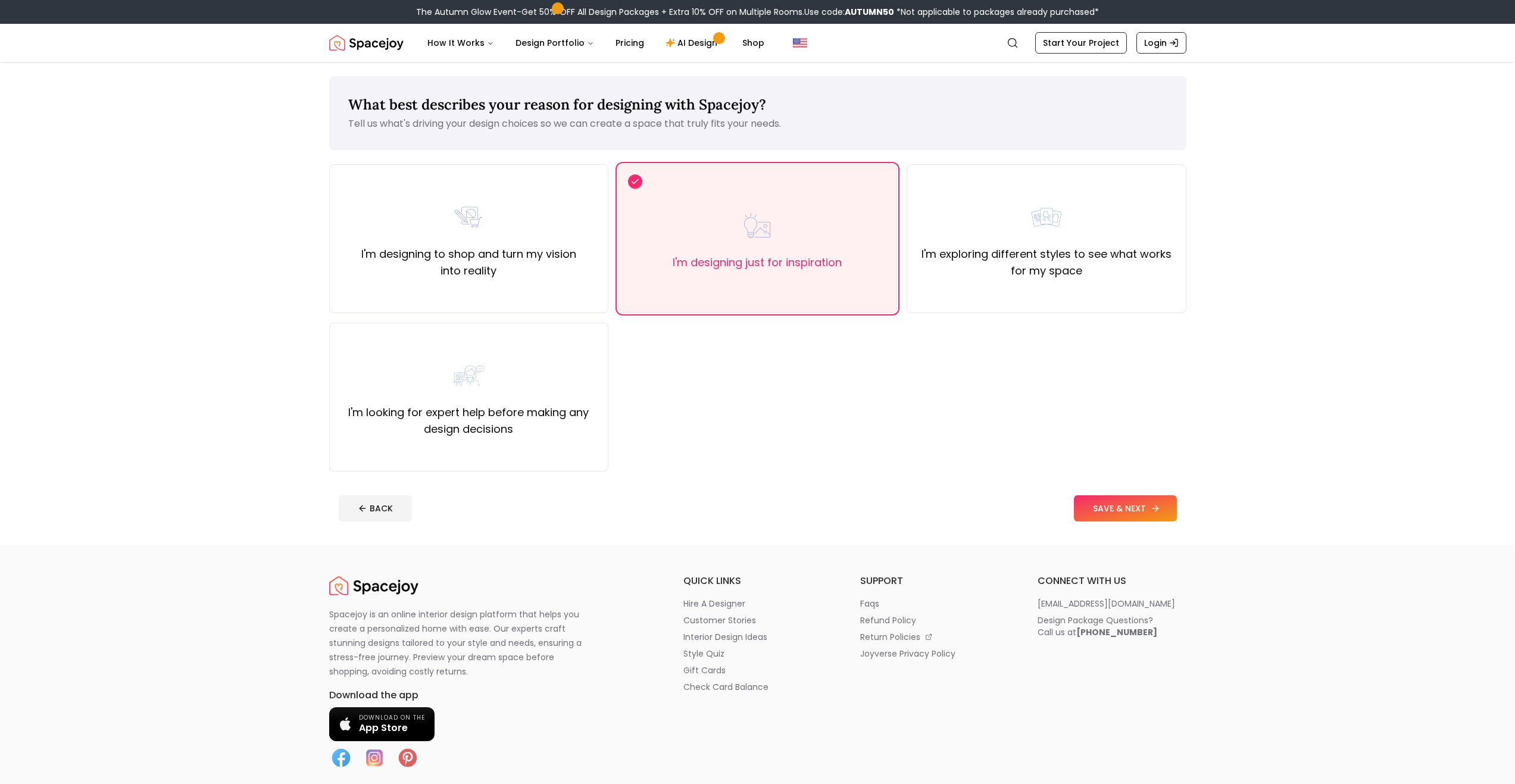
click at [1125, 513] on button "SAVE & NEXT" at bounding box center [1125, 507] width 103 height 26
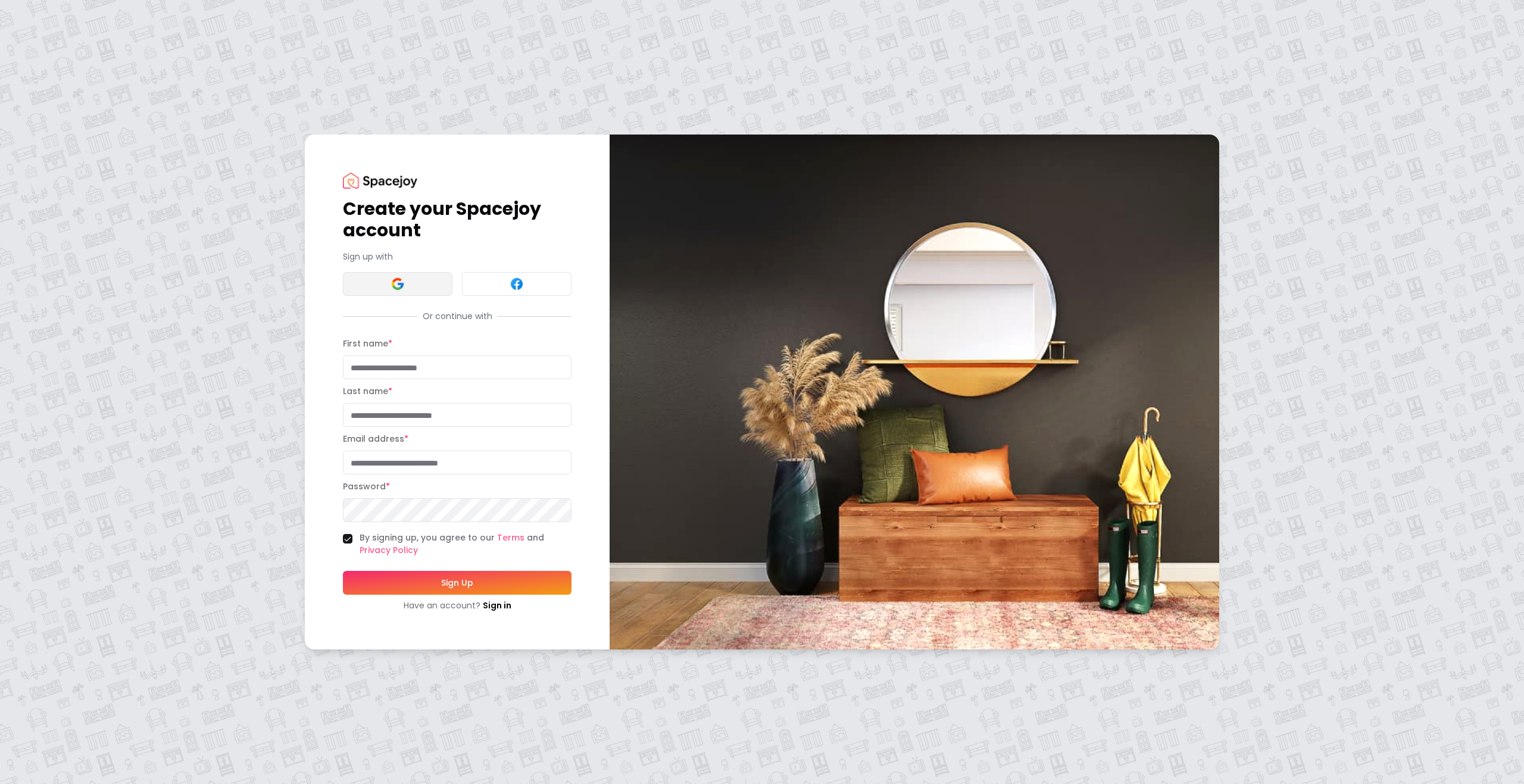
click at [391, 288] on img at bounding box center [398, 284] width 14 height 14
